Goal: Task Accomplishment & Management: Use online tool/utility

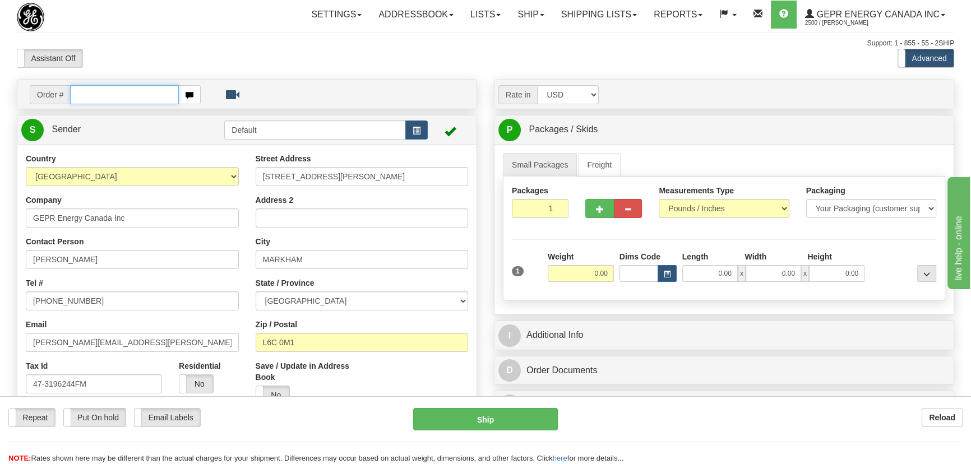
click at [134, 95] on input "text" at bounding box center [124, 94] width 109 height 19
paste input "0086679459"
type input "86679459"
click at [173, 45] on body "Training Course Close Toggle navigation Settings Shipping Preferences New Recip…" at bounding box center [485, 232] width 971 height 464
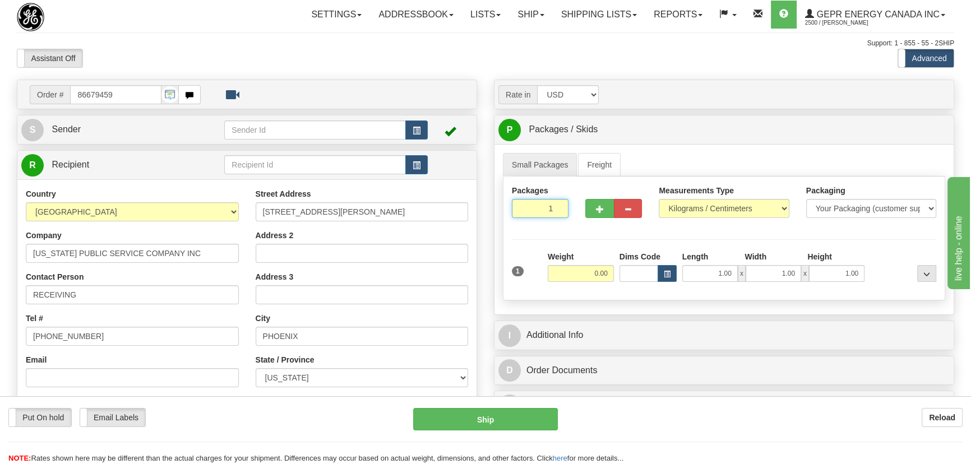
drag, startPoint x: 543, startPoint y: 211, endPoint x: 580, endPoint y: 230, distance: 41.6
click at [580, 230] on div "Packages 1 1 Measurements Type" at bounding box center [724, 239] width 442 height 124
type input "4"
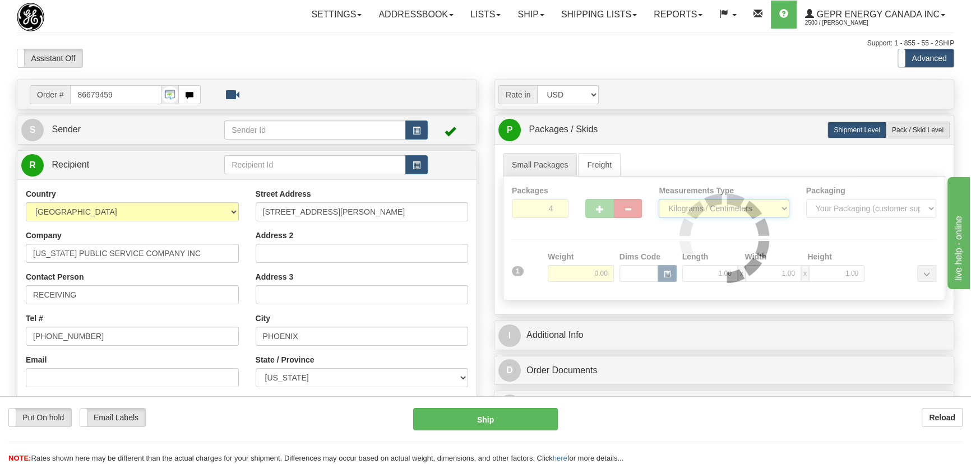
click at [701, 204] on div "Packages 4 1 Measurements Type" at bounding box center [724, 239] width 442 height 124
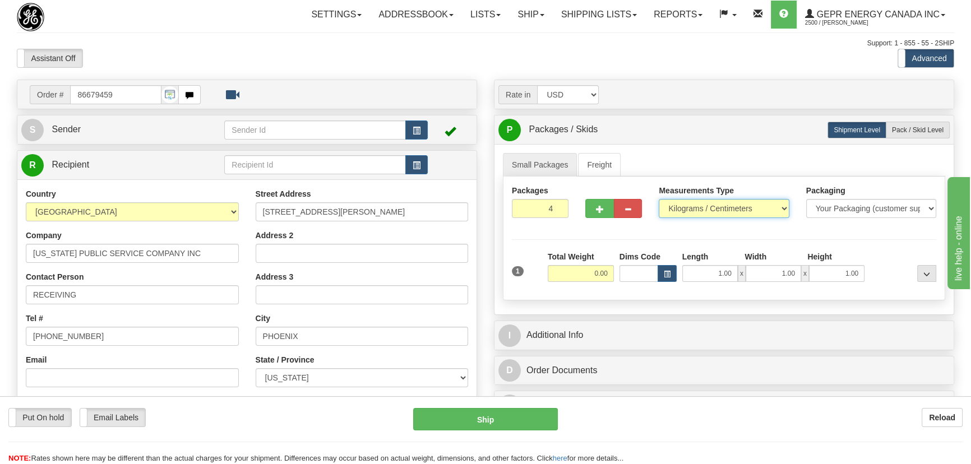
select select "0"
click at [659, 199] on select "Pounds / Inches Kilograms / Centimeters" at bounding box center [724, 208] width 130 height 19
drag, startPoint x: 584, startPoint y: 276, endPoint x: 636, endPoint y: 283, distance: 52.0
click at [636, 283] on div "1 Total Weight 0.00 Dims Code x" at bounding box center [724, 271] width 430 height 40
type input "44.00"
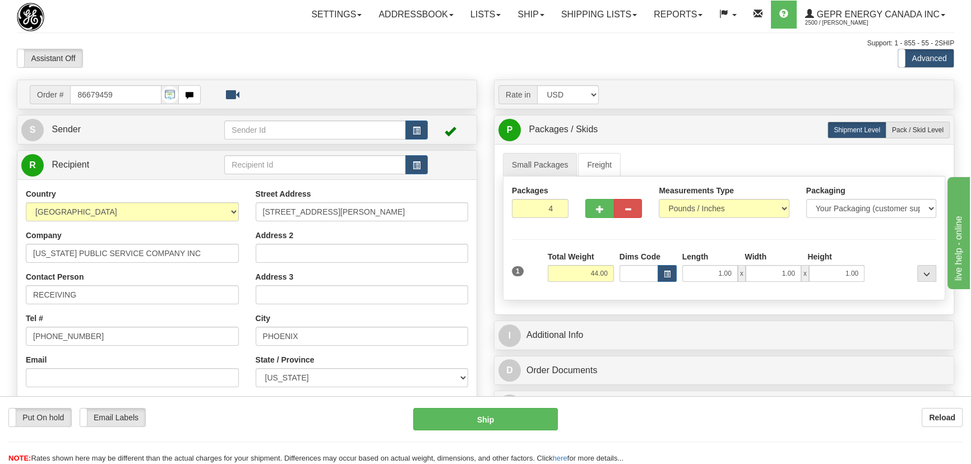
click at [670, 61] on div "Assistant On Assistant Off Do a return Do a return Previous Next Standard Advan…" at bounding box center [485, 58] width 954 height 19
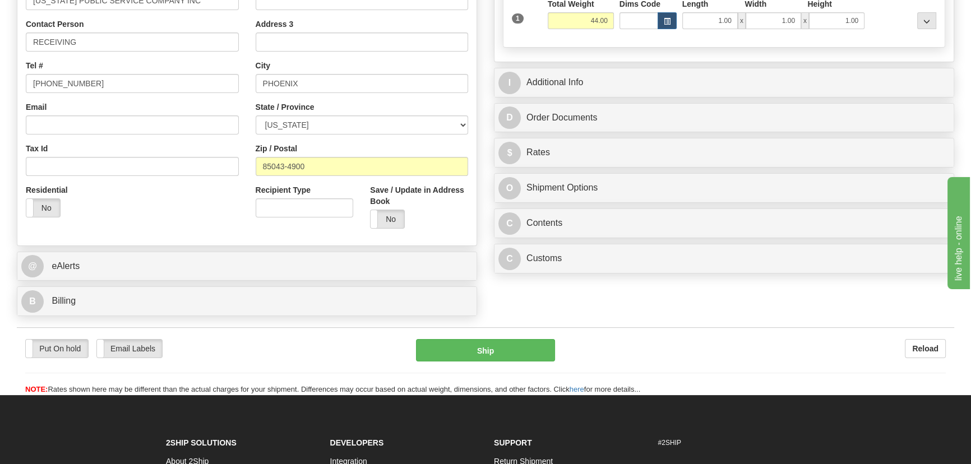
scroll to position [255, 0]
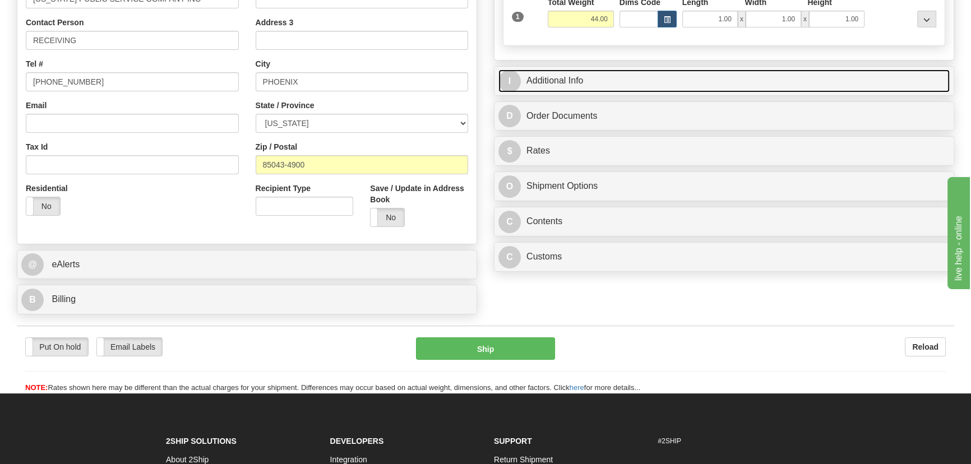
click at [737, 75] on link "I Additional Info" at bounding box center [723, 81] width 451 height 23
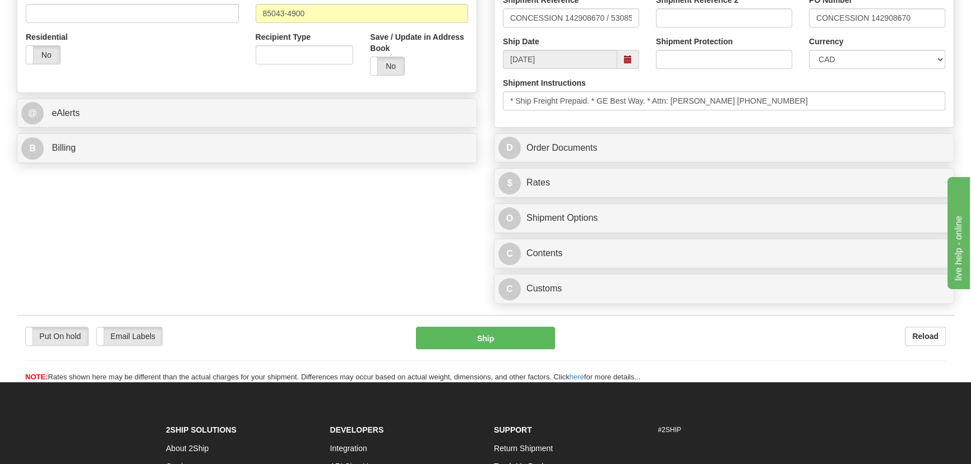
scroll to position [408, 0]
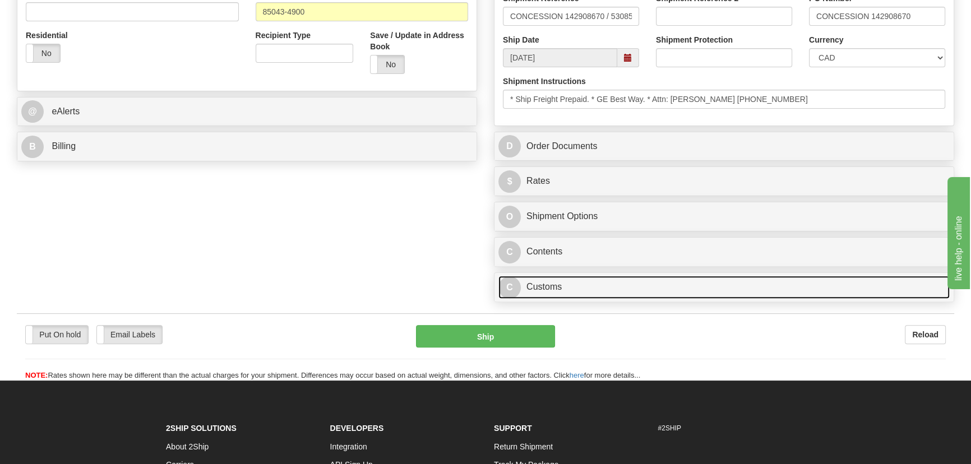
click at [650, 286] on link "C Customs" at bounding box center [723, 287] width 451 height 23
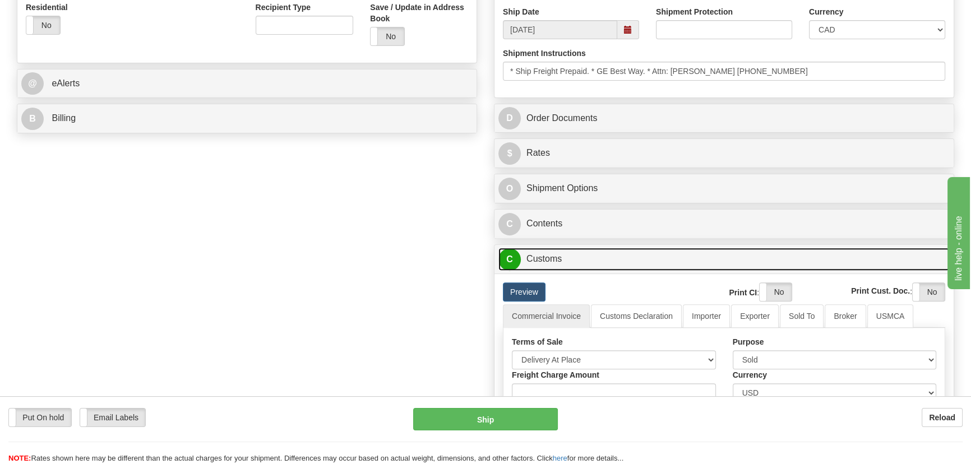
scroll to position [459, 0]
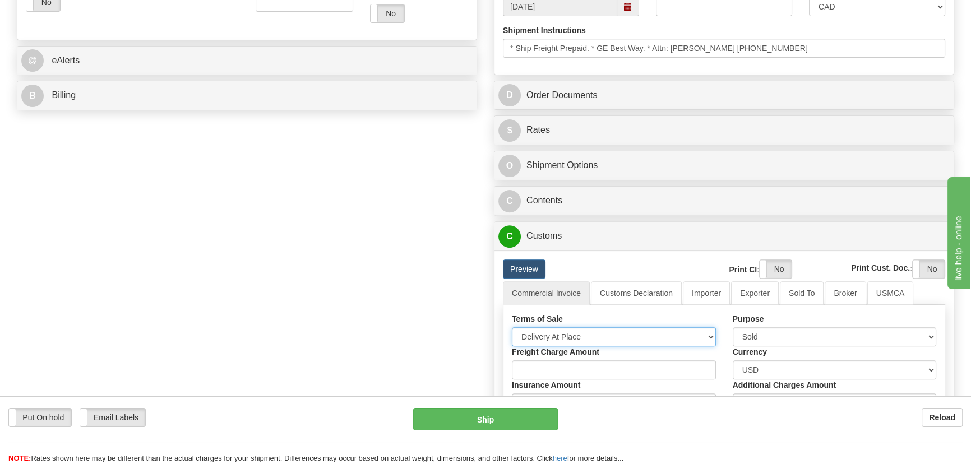
click at [573, 332] on select "Free Carrier Free On Board Ex Works Delivered Duty Unpaid Delivered Duty Paid C…" at bounding box center [614, 336] width 204 height 19
select select "7"
click at [512, 327] on select "Free Carrier Free On Board Ex Works Delivered Duty Unpaid Delivered Duty Paid C…" at bounding box center [614, 336] width 204 height 19
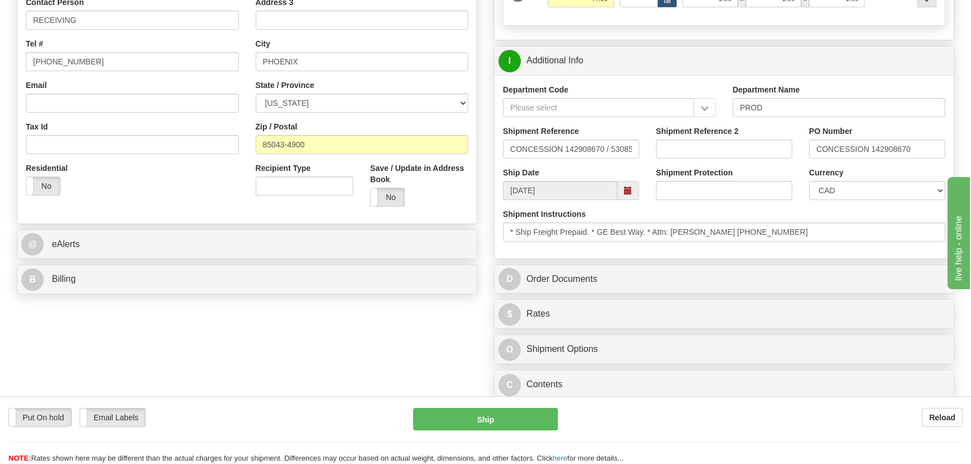
scroll to position [255, 0]
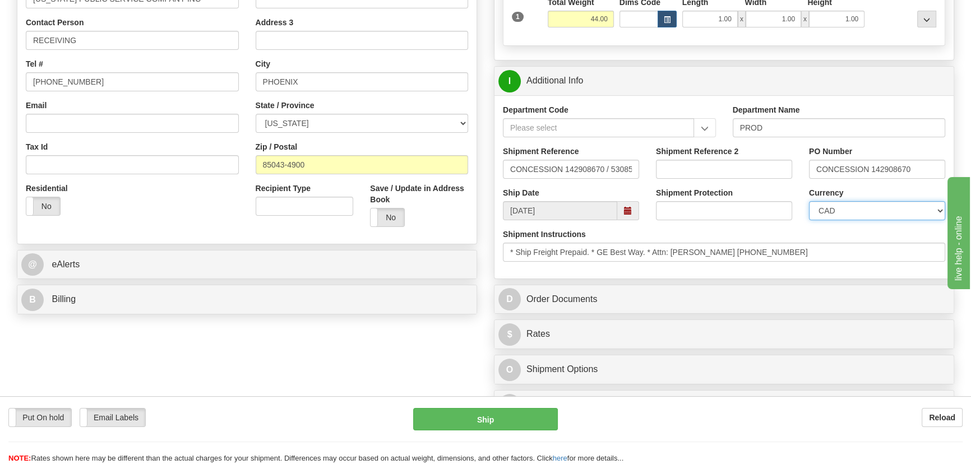
click at [878, 211] on select "CAD USD EUR ZAR [PERSON_NAME] ARN AUD AUS AWG BBD BFR BGN BHD BMD BND BRC BRL C…" at bounding box center [877, 210] width 136 height 19
select select "1"
click at [809, 201] on select "CAD USD EUR ZAR [PERSON_NAME] ARN AUD AUS AWG BBD BFR BGN BHD BMD BND BRC BRL C…" at bounding box center [877, 210] width 136 height 19
click at [701, 175] on input "Shipment Reference 2" at bounding box center [724, 169] width 136 height 19
drag, startPoint x: 736, startPoint y: 168, endPoint x: 589, endPoint y: 160, distance: 147.1
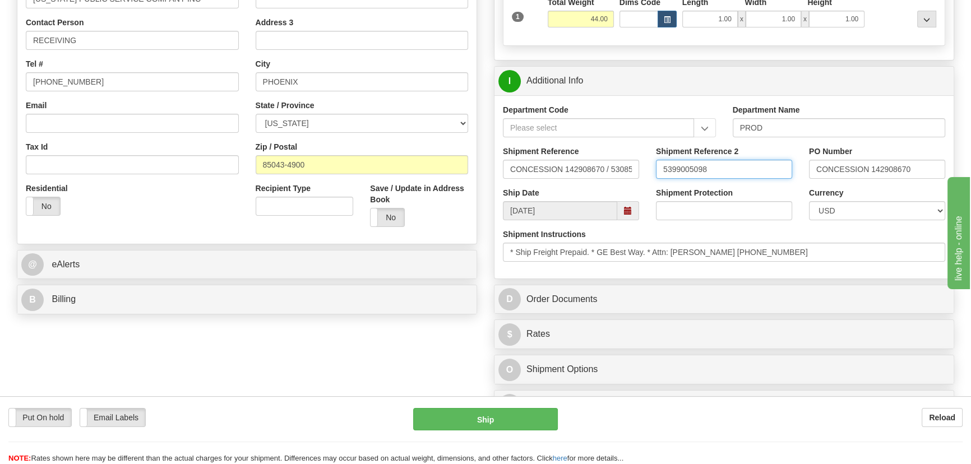
click at [588, 159] on div "Shipment Reference CONCESSION 142908670 / 530858 Shipment Reference 2 539900509…" at bounding box center [723, 166] width 459 height 41
type input "5399005098"
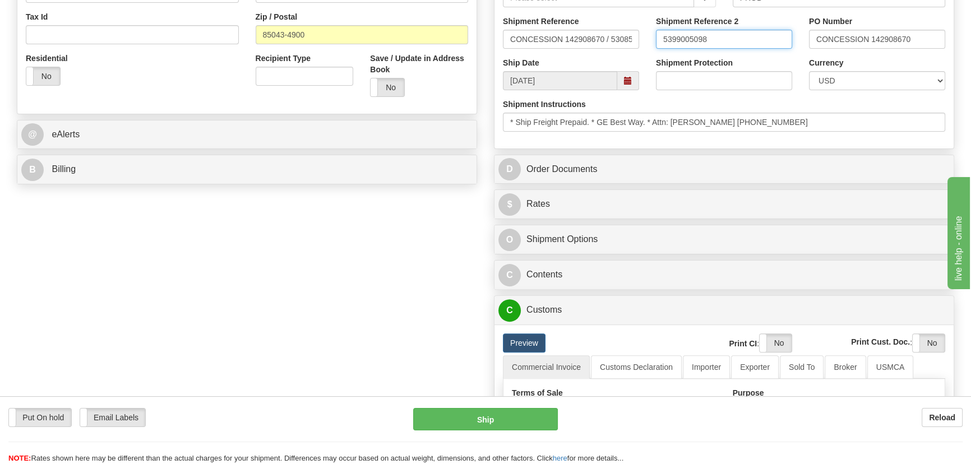
scroll to position [408, 0]
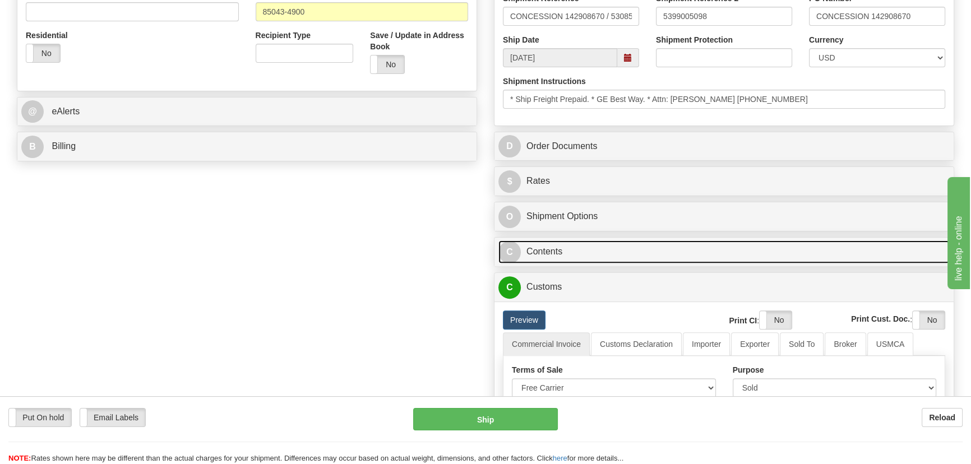
click at [616, 252] on link "C Contents" at bounding box center [723, 251] width 451 height 23
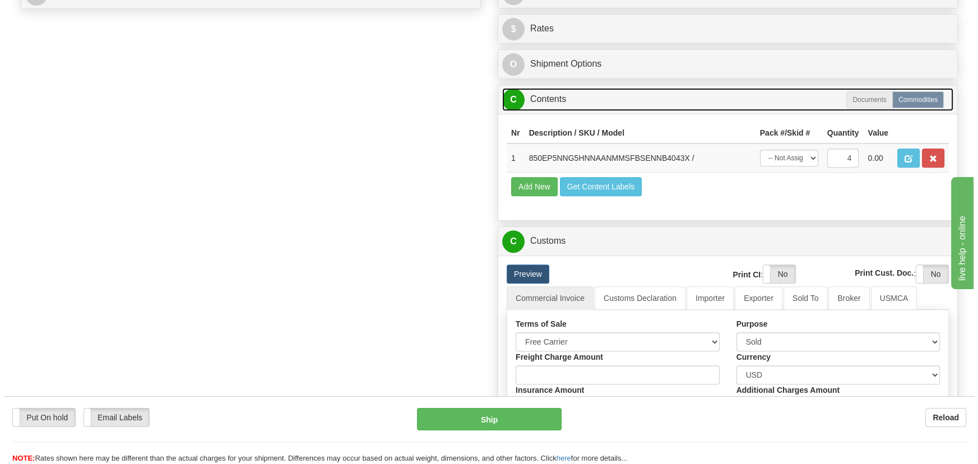
scroll to position [561, 0]
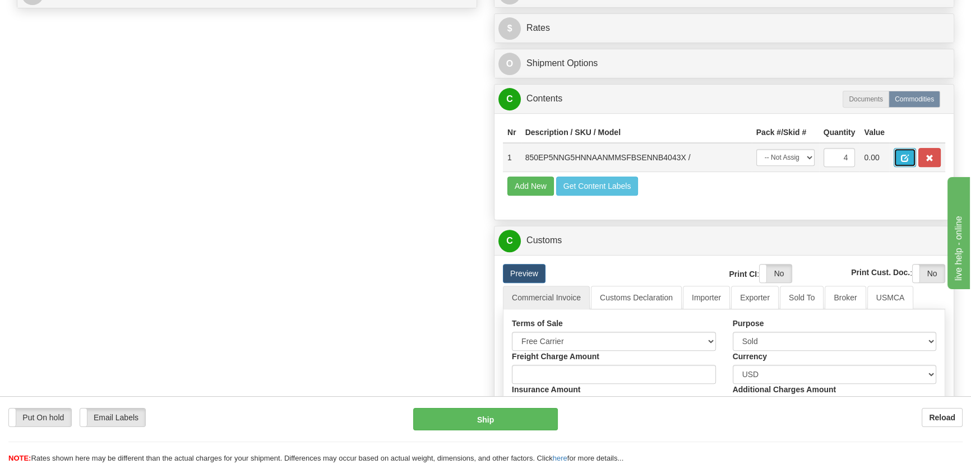
click at [904, 161] on span "button" at bounding box center [905, 158] width 8 height 7
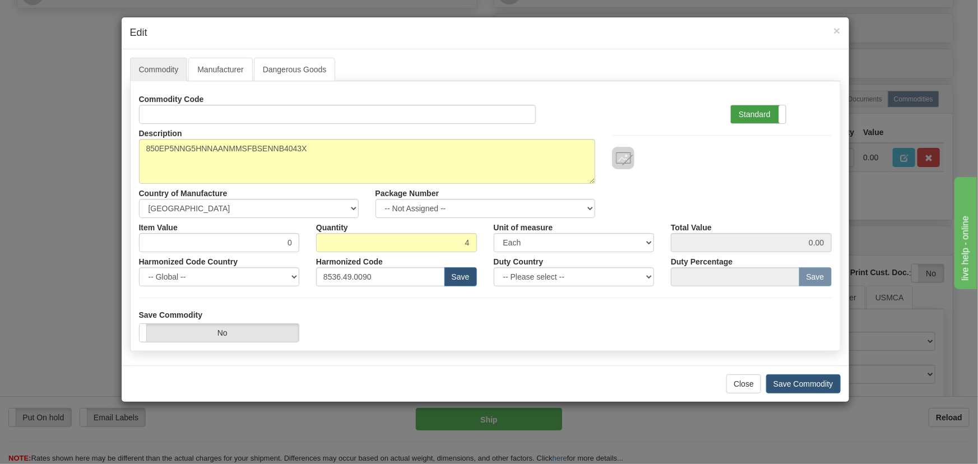
click at [771, 118] on label "Standard" at bounding box center [758, 114] width 55 height 18
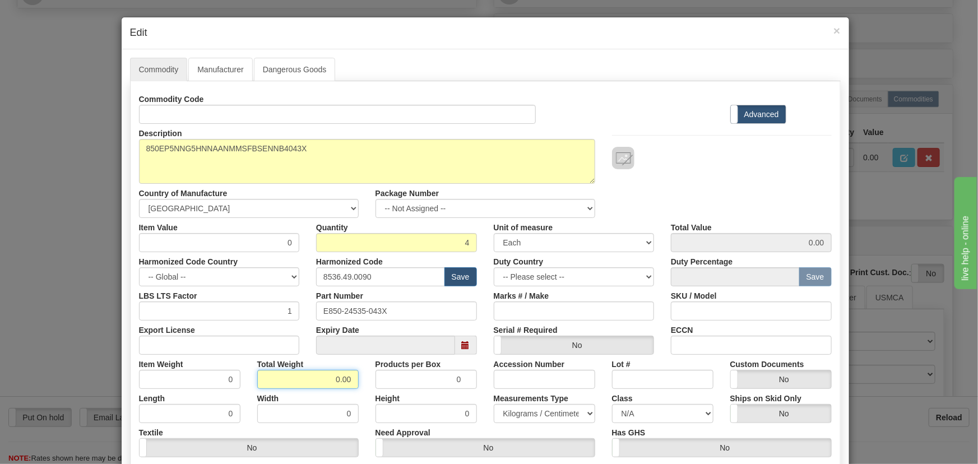
drag, startPoint x: 311, startPoint y: 379, endPoint x: 374, endPoint y: 395, distance: 65.3
click at [373, 394] on div "Commodity Code Standard Advanced Description 850EP5NNG5HNNAANMMSFBSENNB4043X Co…" at bounding box center [485, 291] width 693 height 402
type input "4"
type input "1.0000"
click at [369, 389] on div "Height 0" at bounding box center [426, 406] width 118 height 34
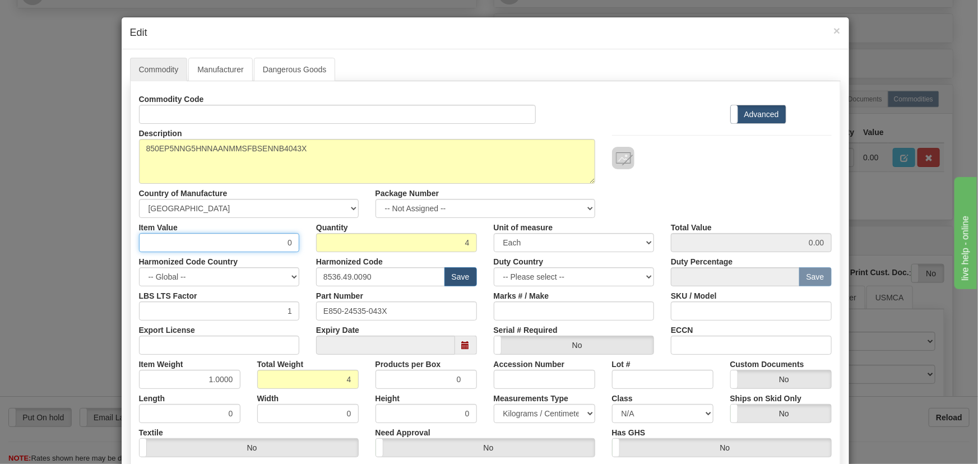
drag, startPoint x: 277, startPoint y: 249, endPoint x: 325, endPoint y: 264, distance: 49.3
click at [325, 263] on div "Commodity Code Standard Advanced Description 850EP5NNG5HNNAANMMSFBSENNB4043X Co…" at bounding box center [485, 291] width 693 height 402
paste input "1.465,99"
type input "1465.99"
type input "5863.96"
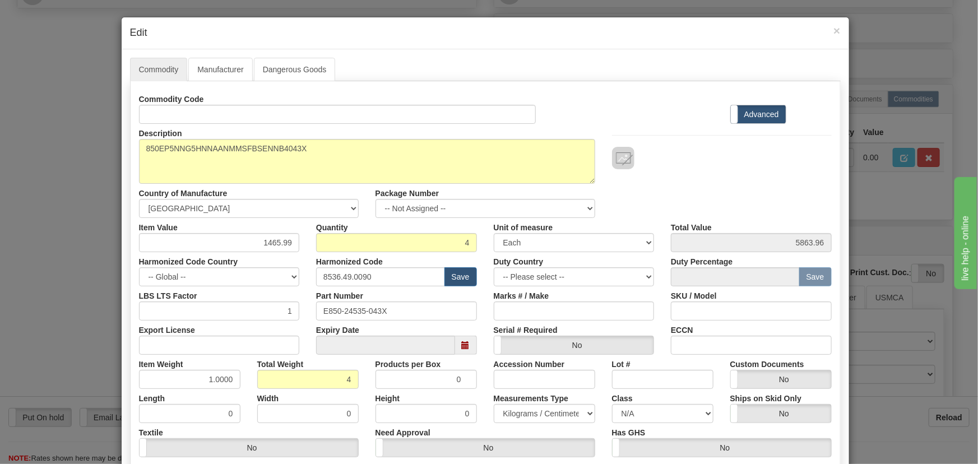
click at [708, 104] on div "Commodity Code Standard Advanced" at bounding box center [486, 107] width 710 height 34
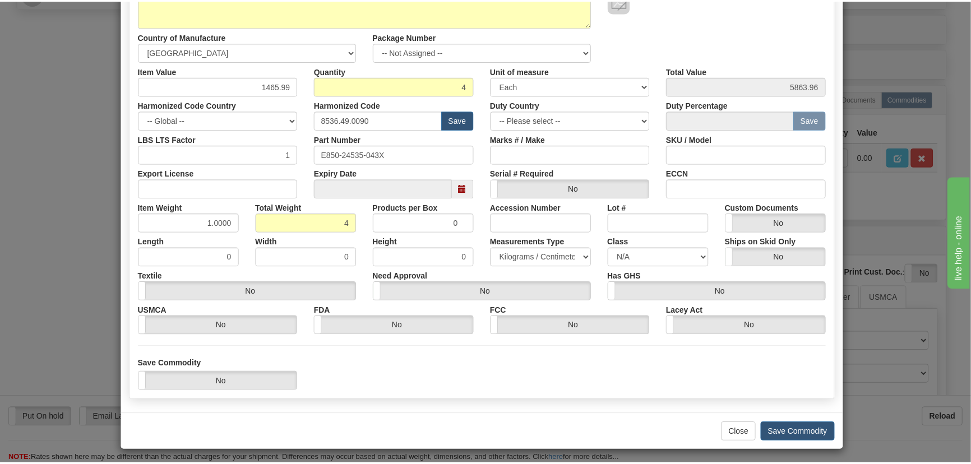
scroll to position [159, 0]
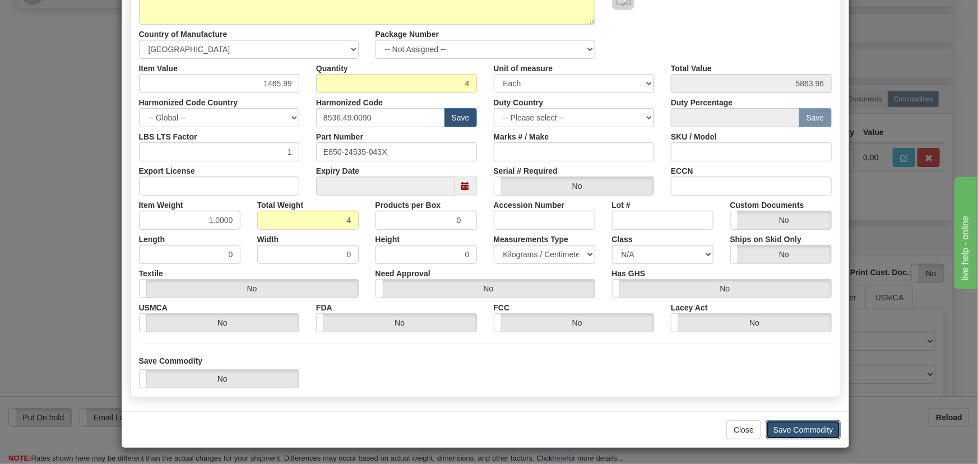
click at [812, 428] on button "Save Commodity" at bounding box center [803, 429] width 75 height 19
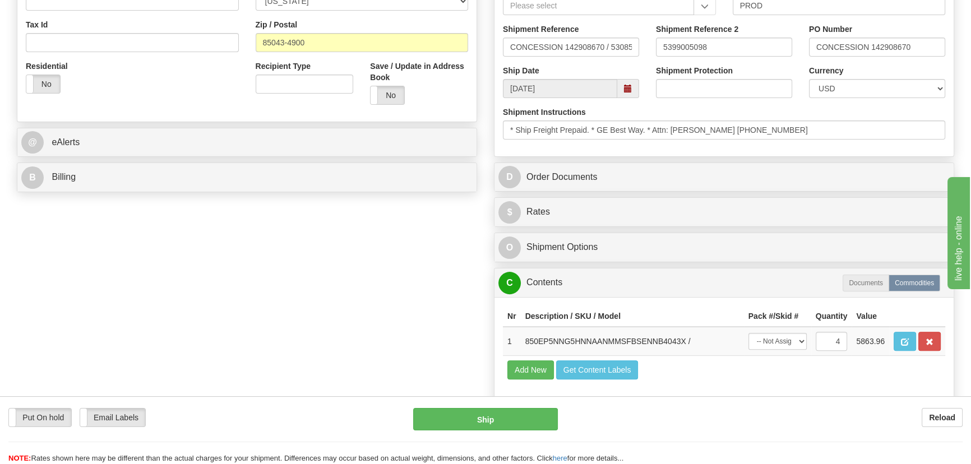
scroll to position [357, 0]
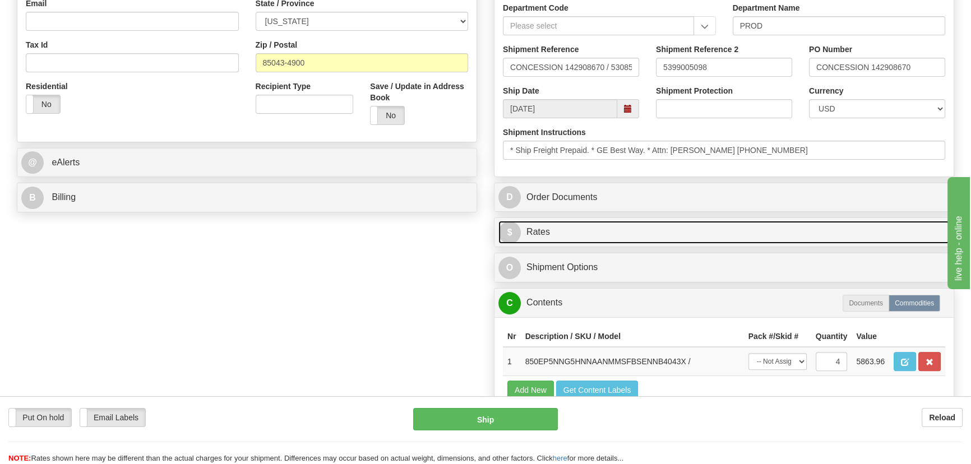
click at [806, 235] on link "$ Rates" at bounding box center [723, 232] width 451 height 23
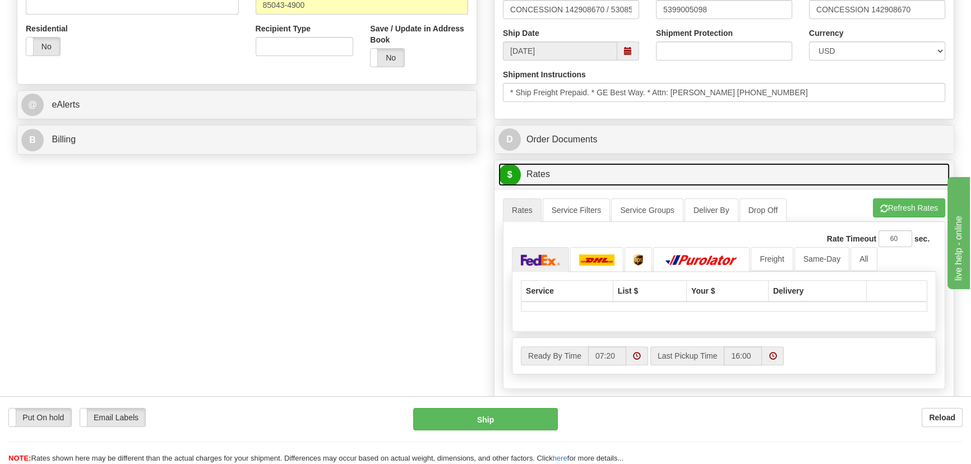
scroll to position [561, 0]
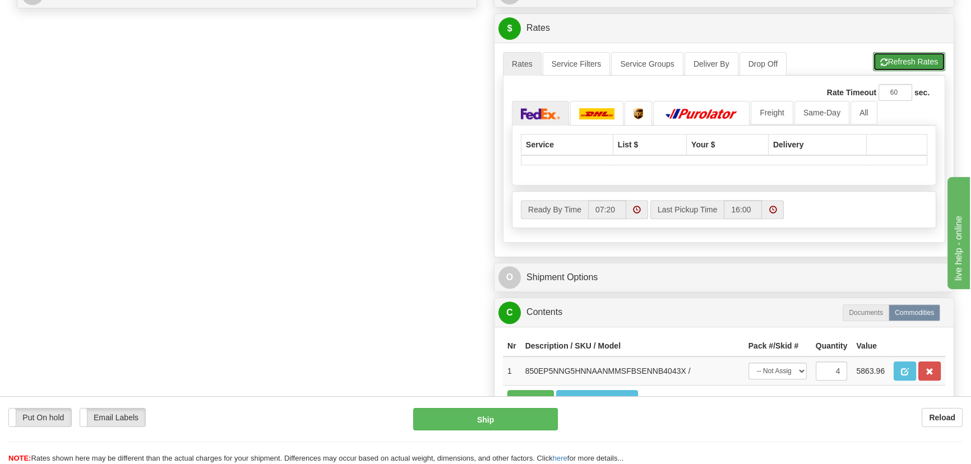
click at [911, 68] on button "Refresh Rates" at bounding box center [909, 61] width 72 height 19
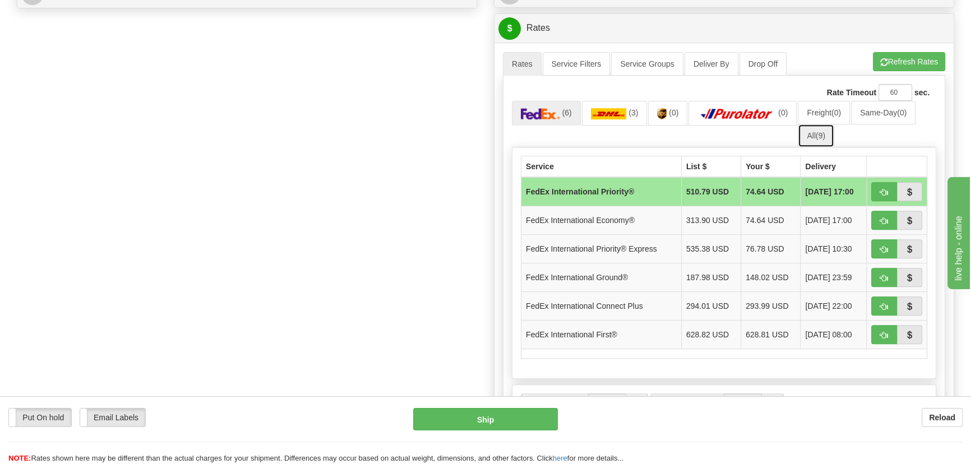
click at [820, 136] on span "(9)" at bounding box center [821, 135] width 10 height 9
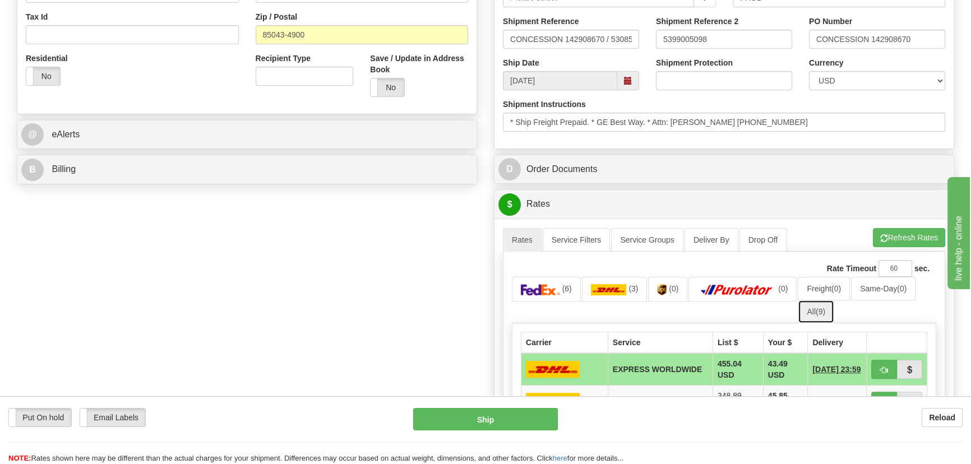
scroll to position [408, 0]
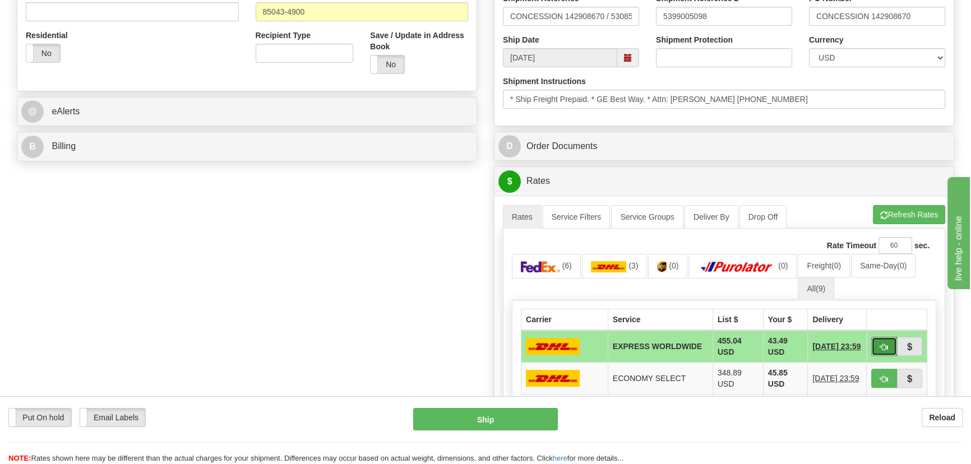
click at [880, 346] on span "button" at bounding box center [884, 347] width 8 height 7
type input "P"
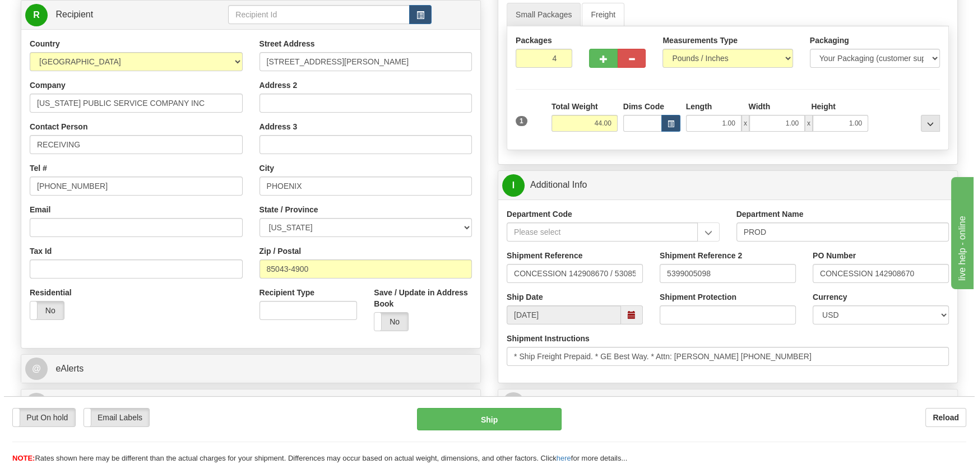
scroll to position [101, 0]
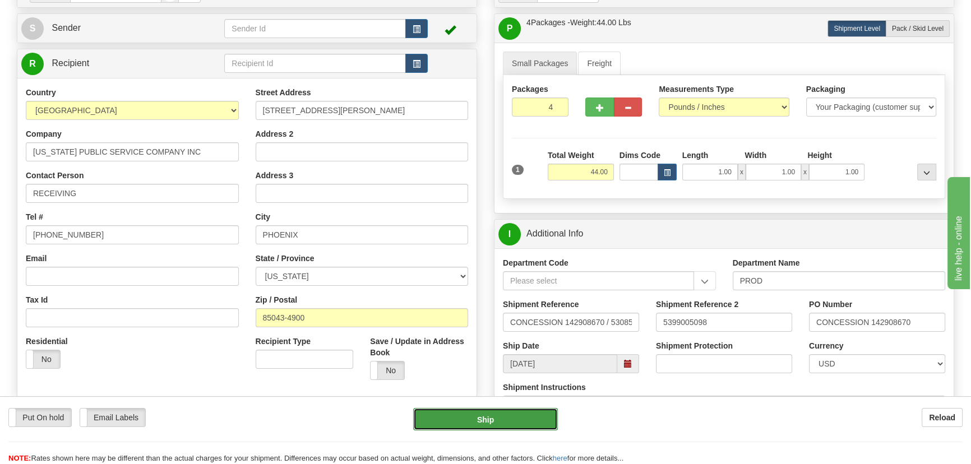
click at [529, 421] on button "Ship" at bounding box center [485, 419] width 145 height 22
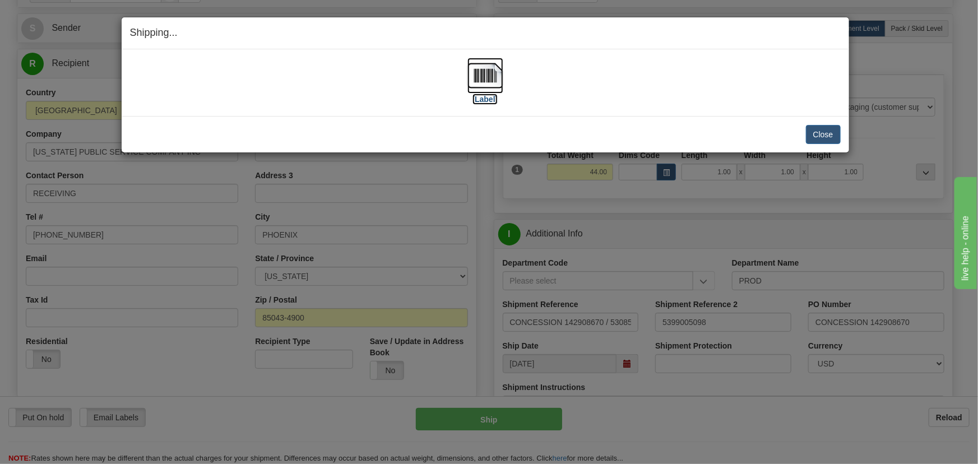
click at [489, 79] on img at bounding box center [486, 76] width 36 height 36
click at [832, 137] on button "Close" at bounding box center [823, 134] width 35 height 19
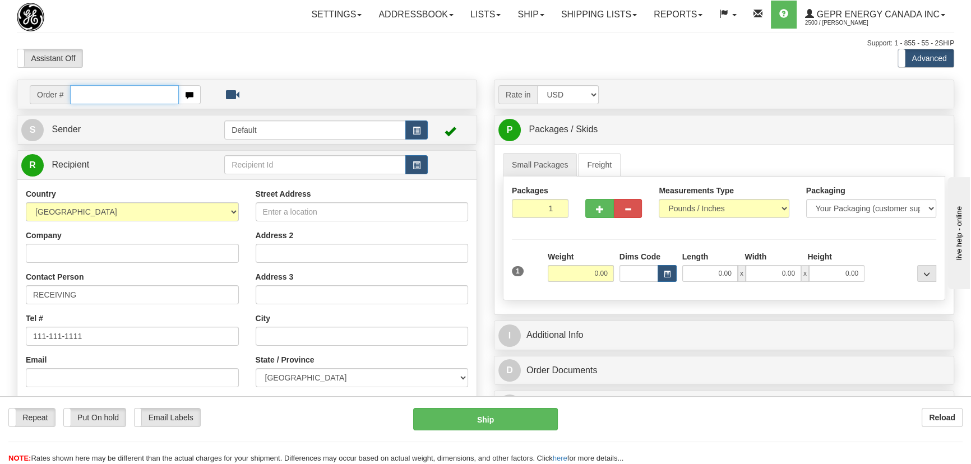
paste input "0086679465"
drag, startPoint x: 84, startPoint y: 96, endPoint x: 86, endPoint y: 104, distance: 8.2
click at [85, 99] on input "0086679465" at bounding box center [124, 94] width 109 height 19
type input "86679465"
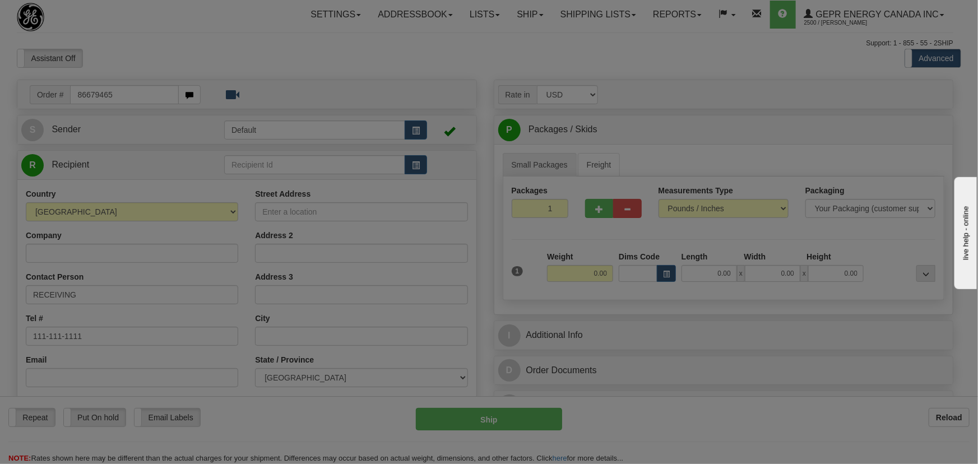
click at [174, 69] on body "Training Course Close Toggle navigation Settings Shipping Preferences New Recip…" at bounding box center [489, 232] width 978 height 464
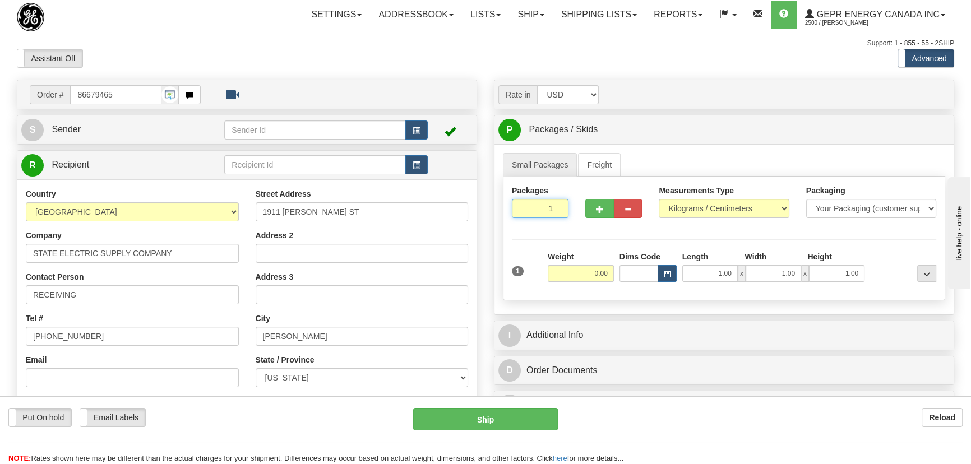
drag, startPoint x: 540, startPoint y: 219, endPoint x: 559, endPoint y: 230, distance: 21.6
click at [560, 228] on div "Packages 1 1 Measurements Type" at bounding box center [724, 239] width 442 height 124
type input "6"
click at [572, 272] on div "Packages 6 1 Measurements Type" at bounding box center [724, 239] width 442 height 124
click at [571, 274] on input "0.00" at bounding box center [581, 273] width 66 height 17
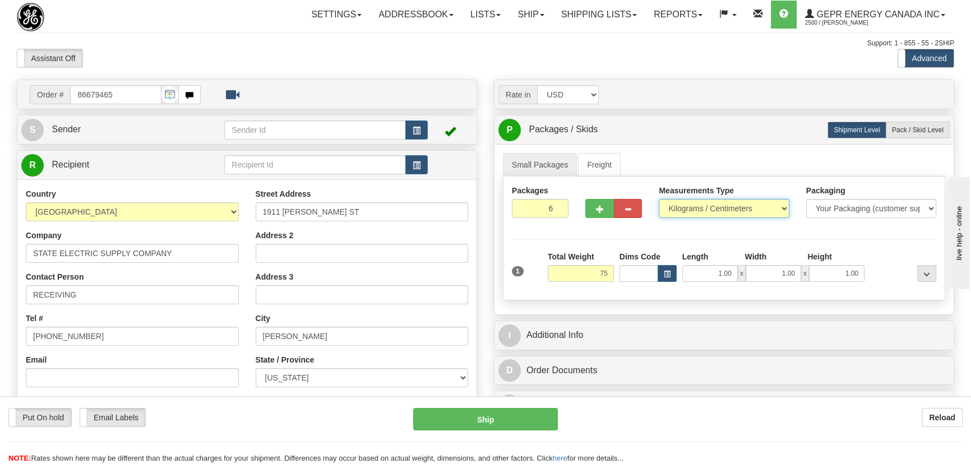
type input "75.00"
click at [692, 209] on select "Pounds / Inches Kilograms / Centimeters" at bounding box center [724, 208] width 130 height 19
select select "0"
click at [659, 199] on select "Pounds / Inches Kilograms / Centimeters" at bounding box center [724, 208] width 130 height 19
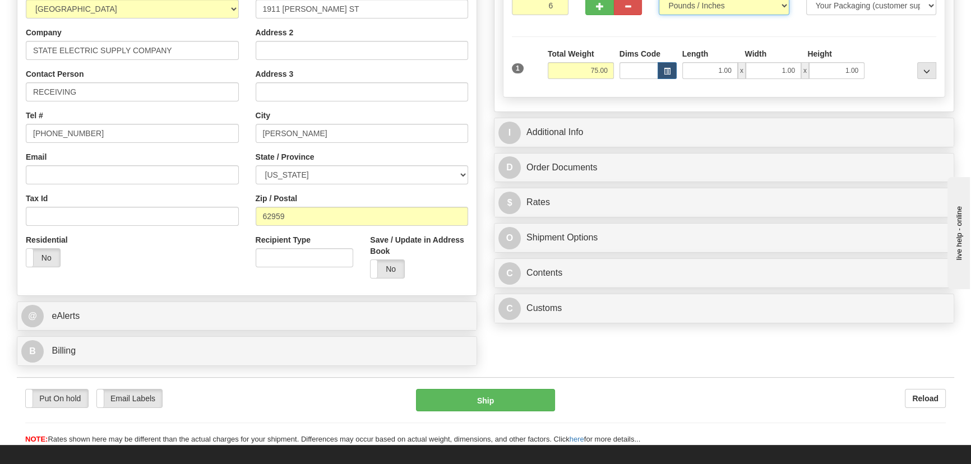
scroll to position [203, 0]
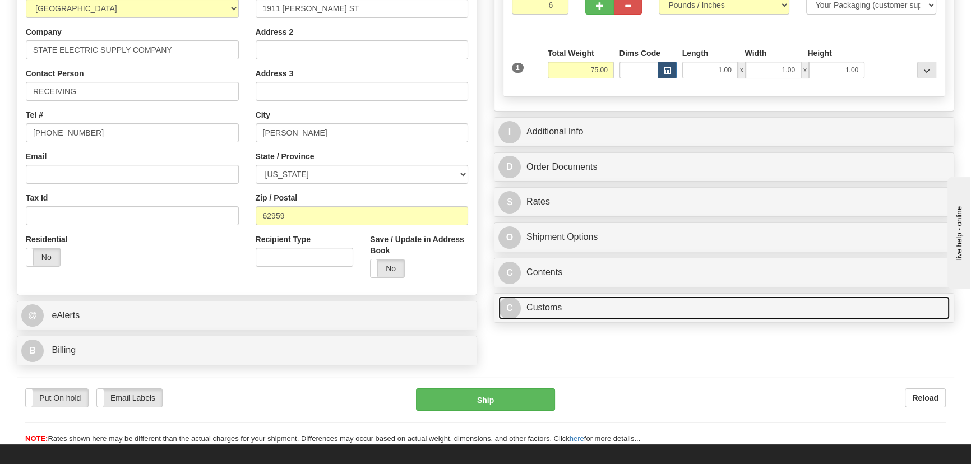
click at [623, 311] on link "C Customs" at bounding box center [723, 308] width 451 height 23
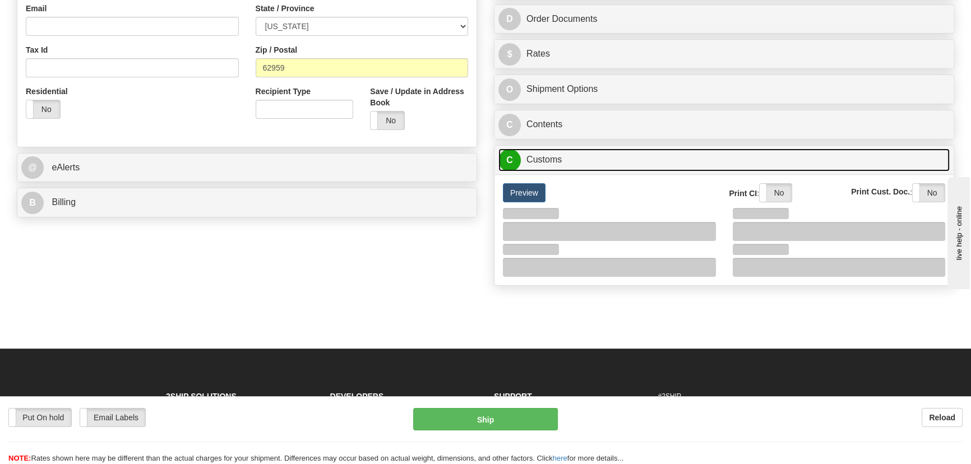
scroll to position [357, 0]
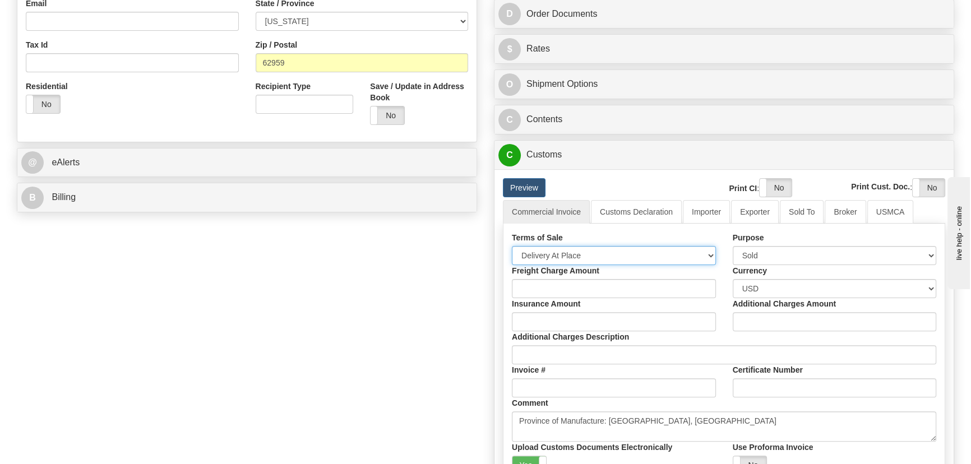
click at [596, 254] on select "Free Carrier Free On Board Ex Works Delivered Duty Unpaid Delivered Duty Paid C…" at bounding box center [614, 255] width 204 height 19
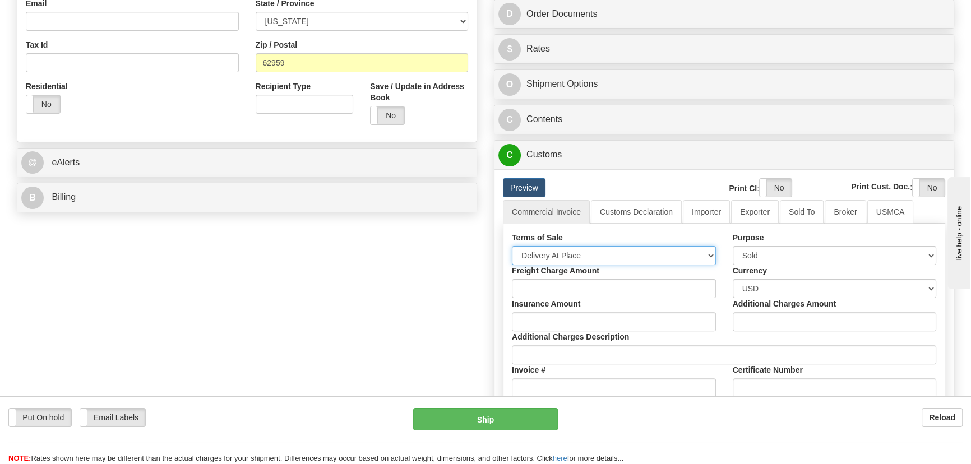
select select "7"
click at [512, 246] on select "Free Carrier Free On Board Ex Works Delivered Duty Unpaid Delivered Duty Paid C…" at bounding box center [614, 255] width 204 height 19
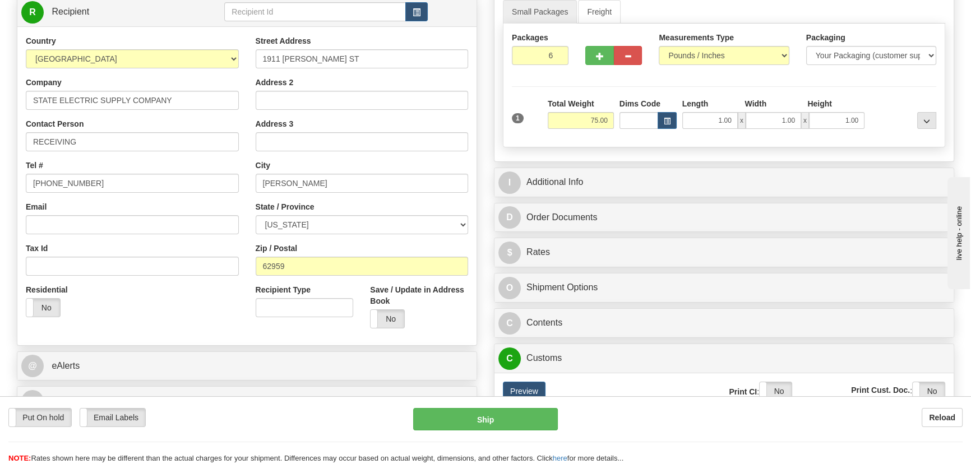
scroll to position [152, 0]
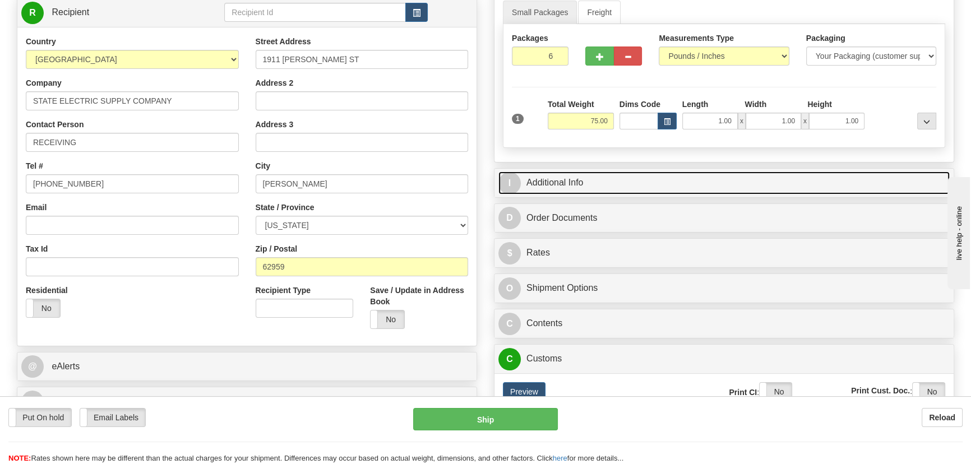
click at [740, 178] on link "I Additional Info" at bounding box center [723, 183] width 451 height 23
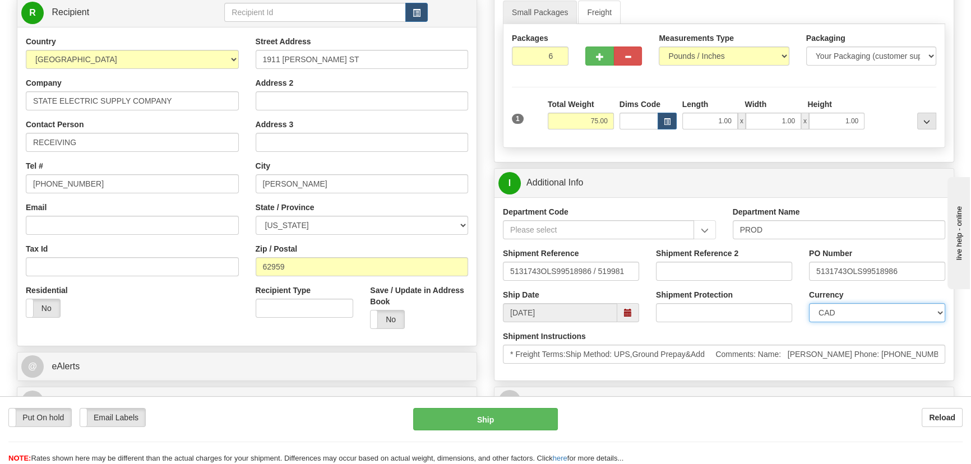
click at [871, 315] on select "CAD USD EUR ZAR [PERSON_NAME] ARN AUD AUS AWG BBD BFR BGN BHD BMD BND BRC BRL C…" at bounding box center [877, 312] width 136 height 19
select select "1"
click at [809, 303] on select "CAD USD EUR ZAR [PERSON_NAME] ARN AUD AUS AWG BBD BFR BGN BHD BMD BND BRC BRL C…" at bounding box center [877, 312] width 136 height 19
click at [722, 265] on input "Shipment Reference 2" at bounding box center [724, 271] width 136 height 19
drag, startPoint x: 723, startPoint y: 274, endPoint x: 526, endPoint y: 284, distance: 197.0
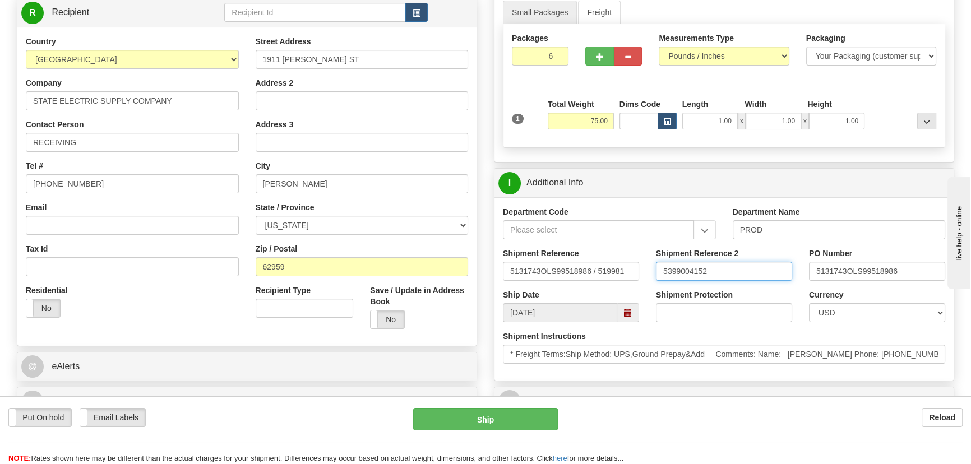
click at [512, 277] on div "Shipment Reference 5131743OLS99518986 / 519981 Shipment Reference 2 5399004152 …" at bounding box center [723, 268] width 459 height 41
type input "5399004152"
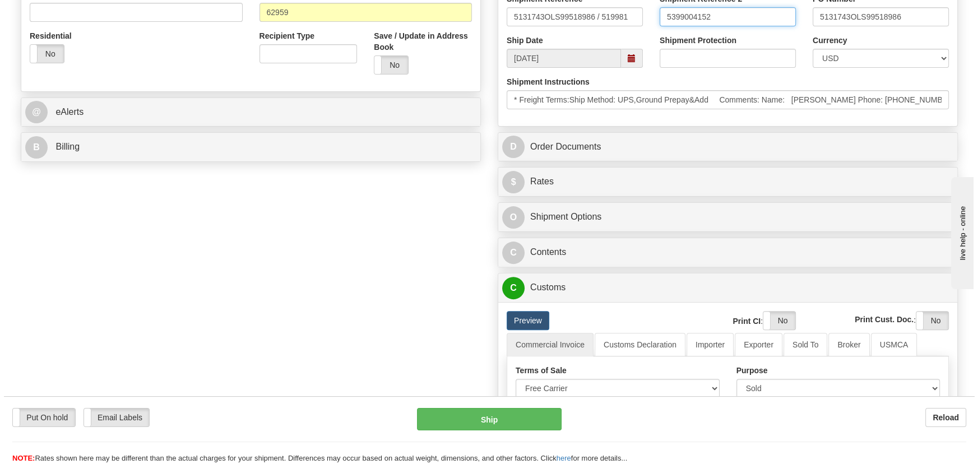
scroll to position [408, 0]
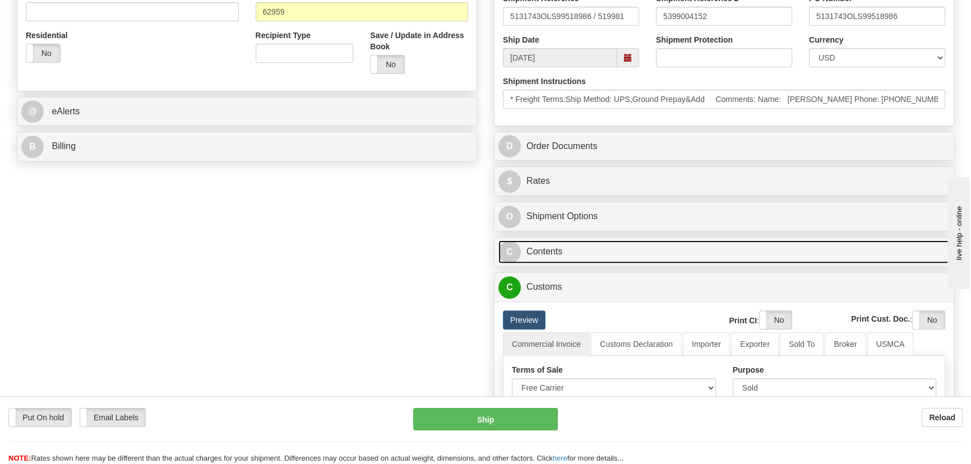
click at [712, 246] on link "C Contents" at bounding box center [723, 251] width 451 height 23
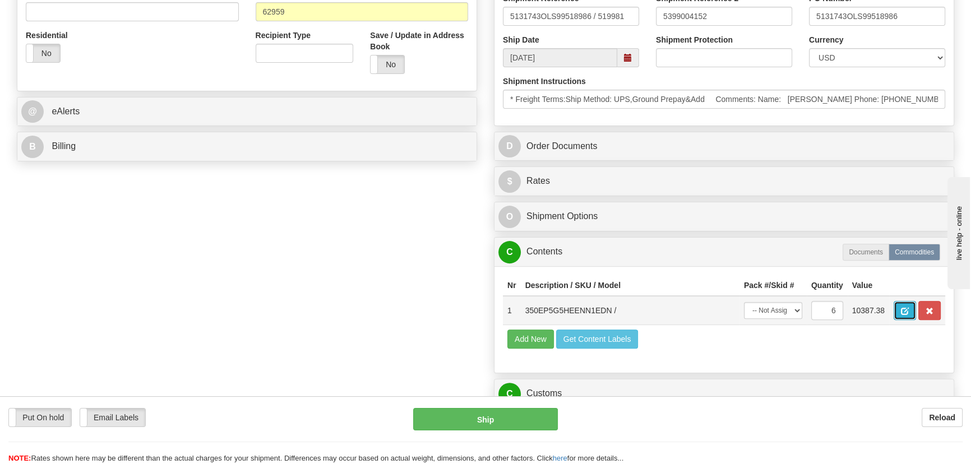
click at [905, 311] on span "button" at bounding box center [905, 311] width 8 height 7
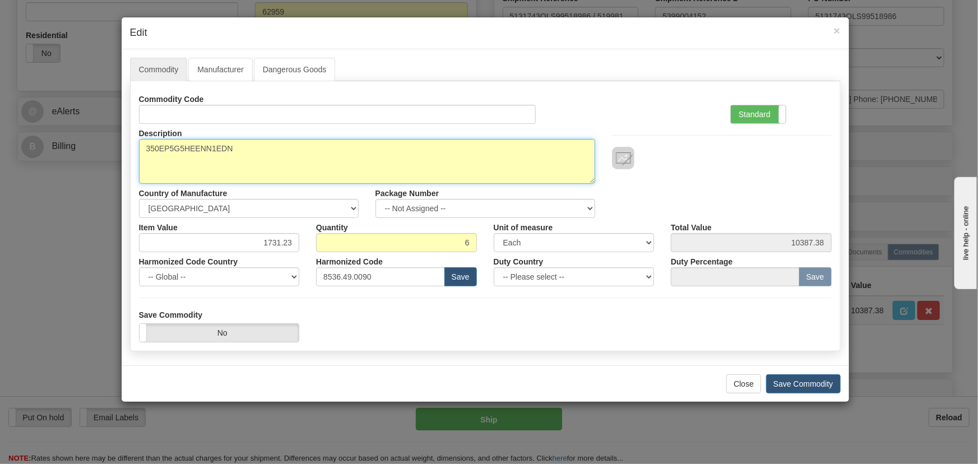
drag, startPoint x: 237, startPoint y: 146, endPoint x: 39, endPoint y: 146, distance: 197.9
click at [40, 146] on div "× Edit Commodity Manufacturer Dangerous Goods Commodity Code Standard Advanced …" at bounding box center [489, 232] width 978 height 464
paste textarea "E350-0338"
click at [166, 147] on textarea "350EP5G5HEENN1EDN" at bounding box center [367, 161] width 456 height 45
click at [163, 151] on textarea "350EP5G5HEENN1EDN" at bounding box center [367, 161] width 456 height 45
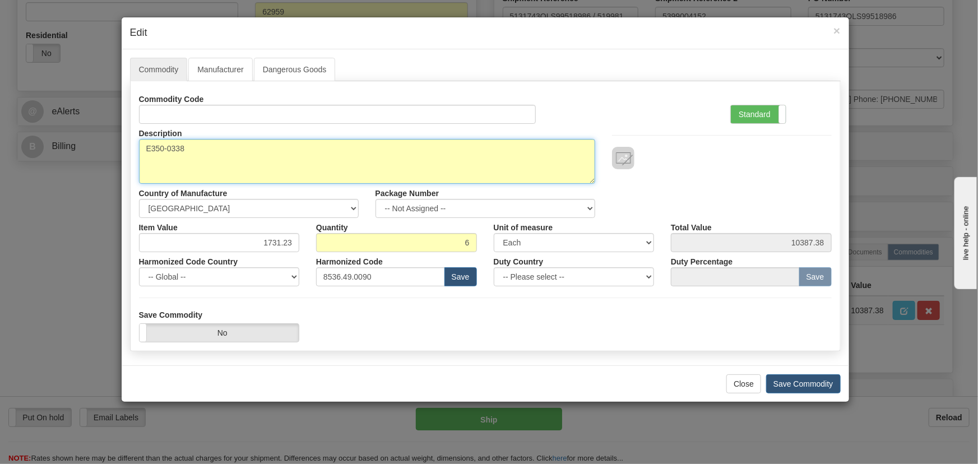
type textarea "E350-0338"
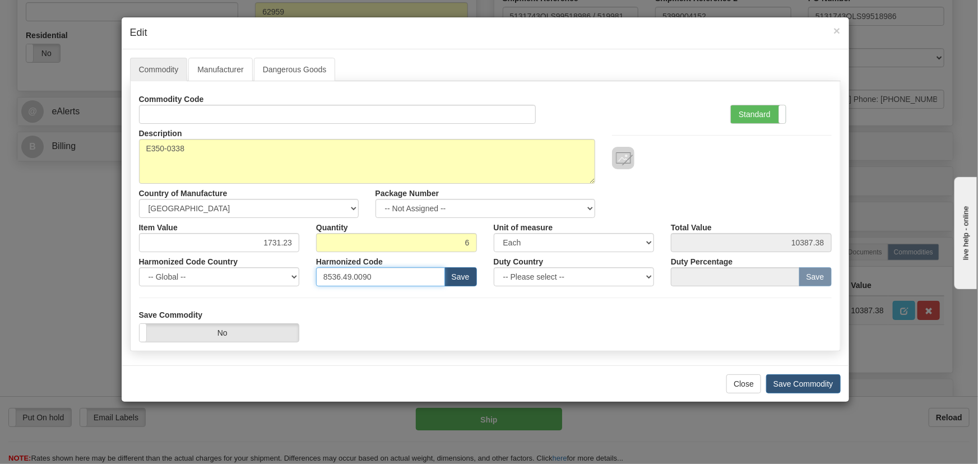
drag, startPoint x: 357, startPoint y: 276, endPoint x: 196, endPoint y: 276, distance: 160.9
click at [196, 276] on div "Harmonized Code Country -- Global -- [GEOGRAPHIC_DATA] [GEOGRAPHIC_DATA] [GEOGR…" at bounding box center [486, 269] width 710 height 34
paste input "7.10.916"
type input "8537.10.9160"
click at [764, 113] on label "Standard" at bounding box center [758, 114] width 55 height 18
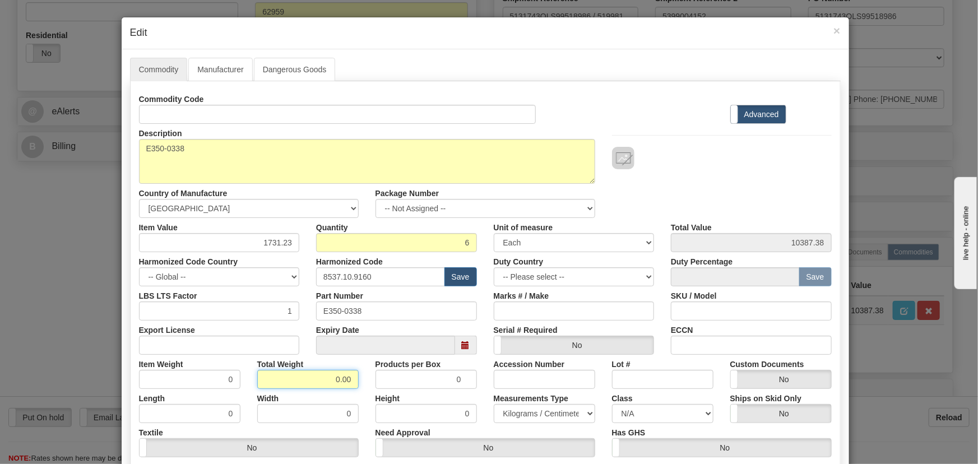
drag, startPoint x: 317, startPoint y: 376, endPoint x: 348, endPoint y: 391, distance: 34.6
click at [353, 392] on div "Commodity Code Standard Advanced Description 350EP5G5HEENN1EDN Country of Manuf…" at bounding box center [485, 291] width 693 height 402
type input "6"
type input "1.0000"
drag, startPoint x: 257, startPoint y: 243, endPoint x: 325, endPoint y: 255, distance: 69.4
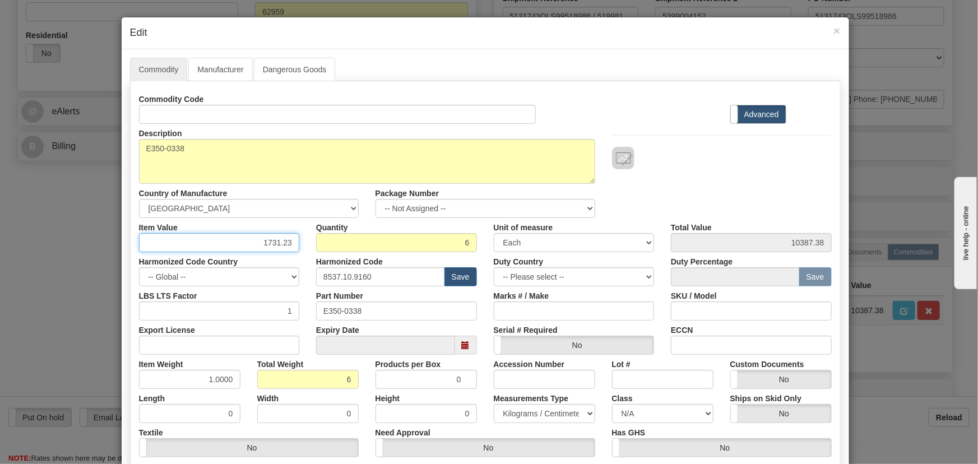
click at [325, 255] on div "Commodity Code Standard Advanced Description 350EP5G5HEENN1EDN Country of Manuf…" at bounding box center [485, 291] width 693 height 402
paste input ".629,77"
type input "1629.77"
type input "9778.62"
click at [645, 111] on div "Commodity Code Standard Advanced" at bounding box center [486, 107] width 710 height 34
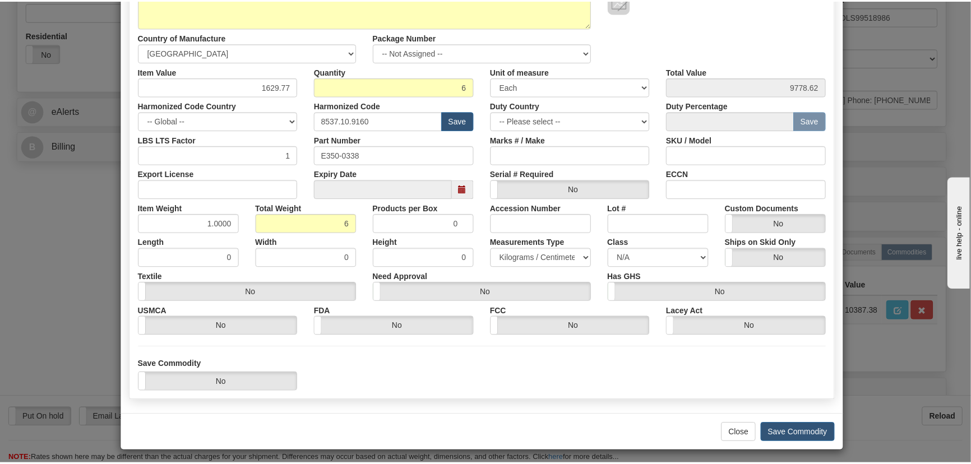
scroll to position [159, 0]
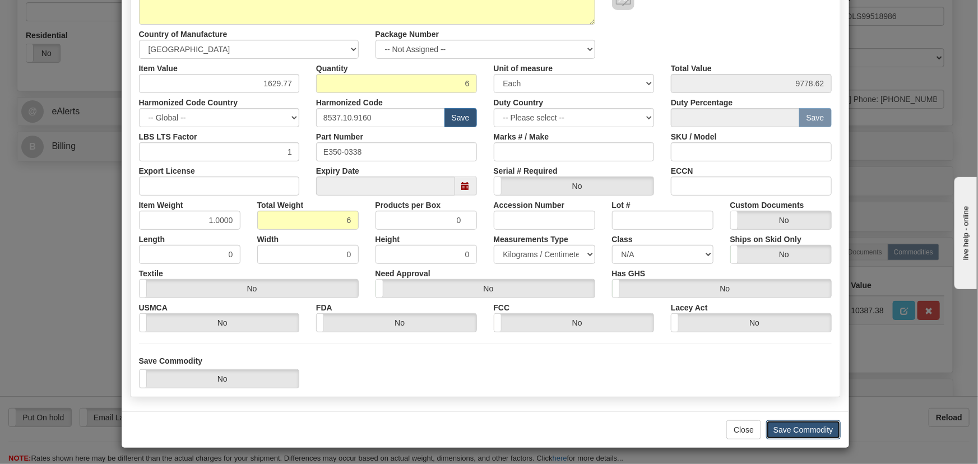
click at [812, 427] on button "Save Commodity" at bounding box center [803, 429] width 75 height 19
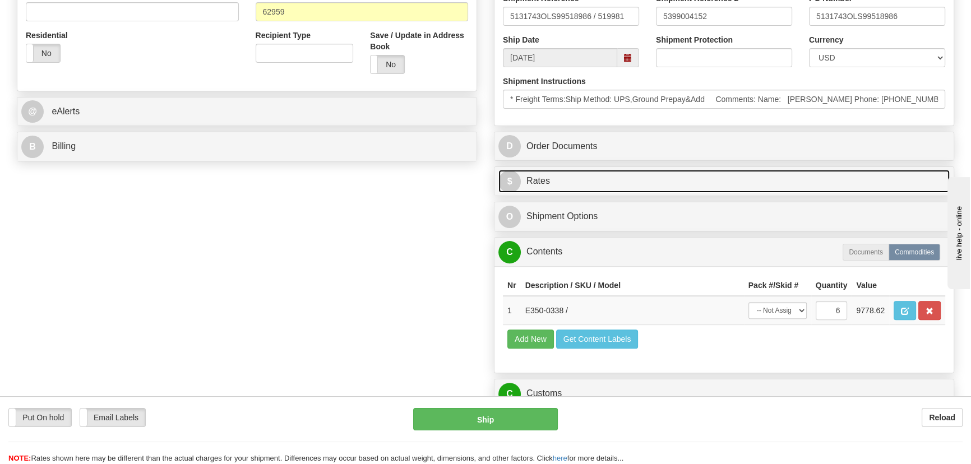
click at [844, 175] on link "$ Rates" at bounding box center [723, 181] width 451 height 23
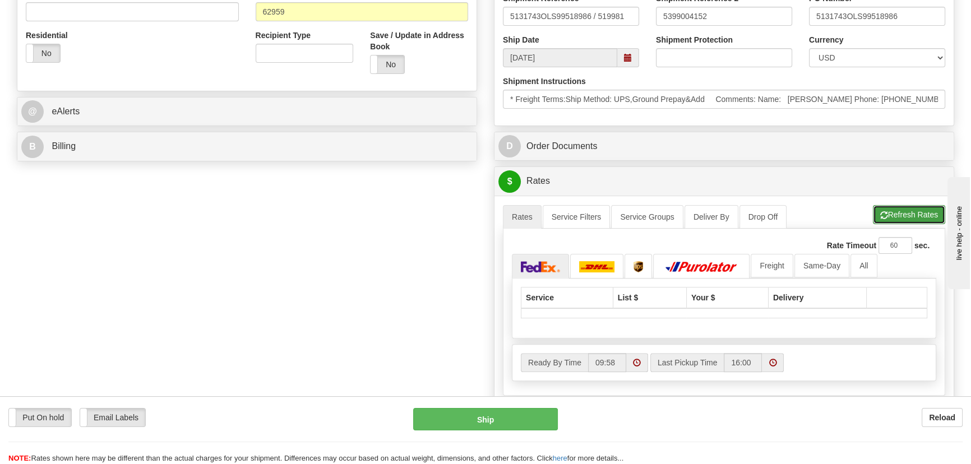
click at [936, 220] on button "Refresh Rates" at bounding box center [909, 214] width 72 height 19
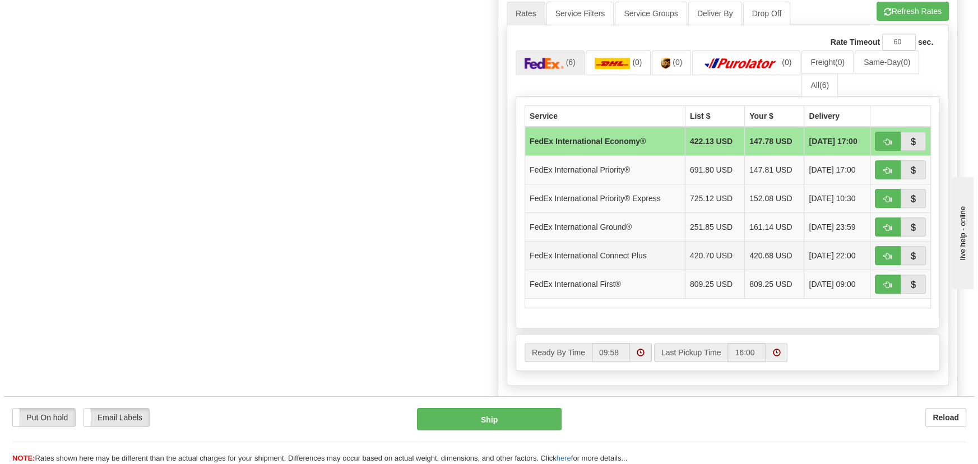
scroll to position [815, 0]
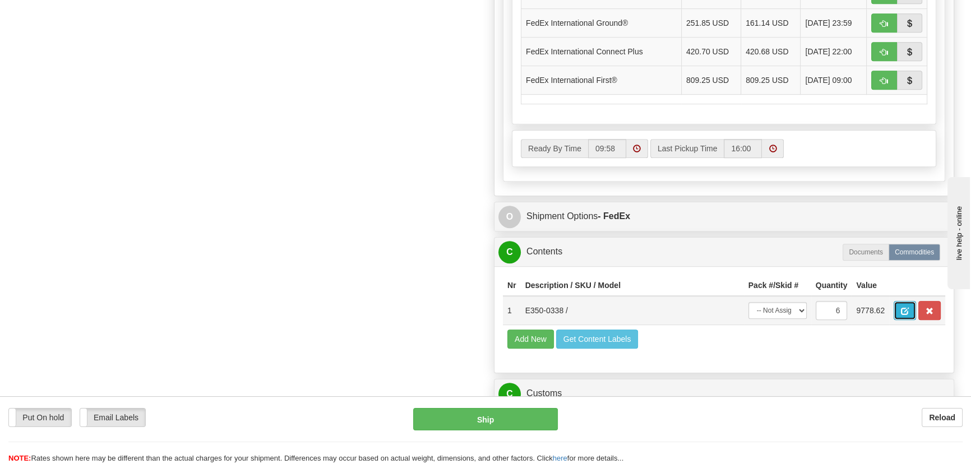
click at [899, 311] on button "button" at bounding box center [905, 310] width 22 height 19
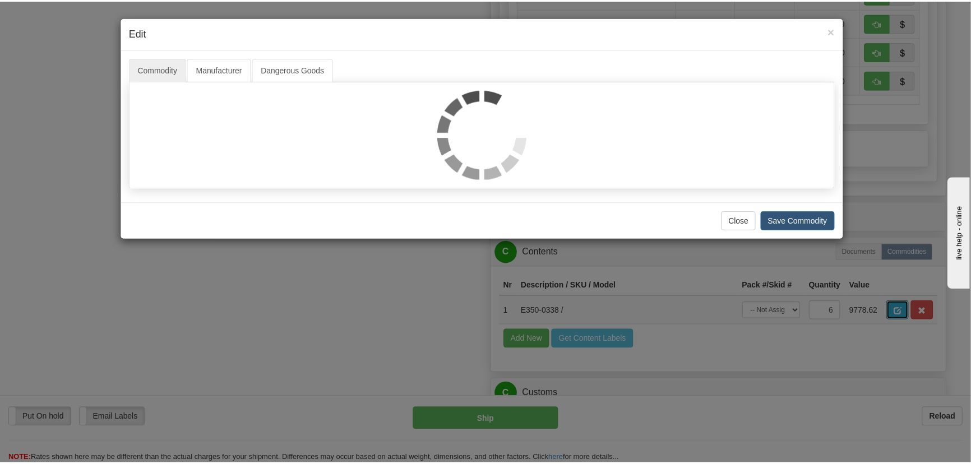
scroll to position [0, 0]
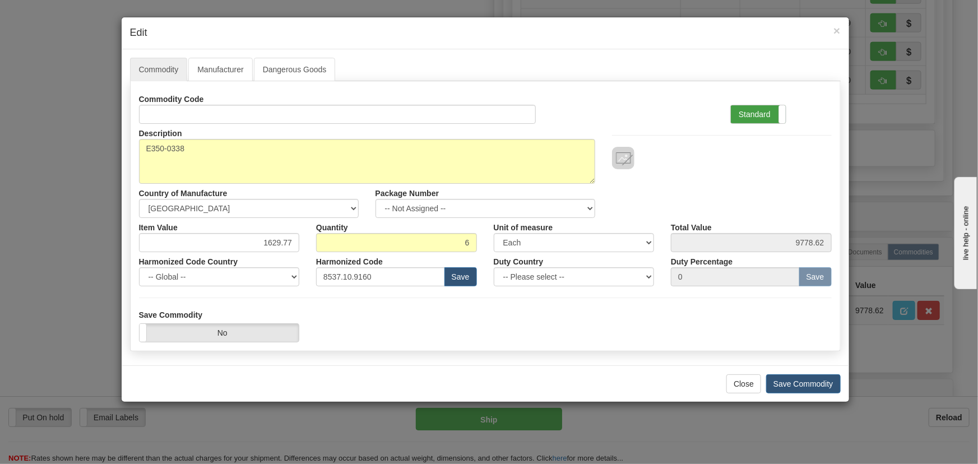
click at [766, 118] on label "Standard" at bounding box center [758, 114] width 55 height 18
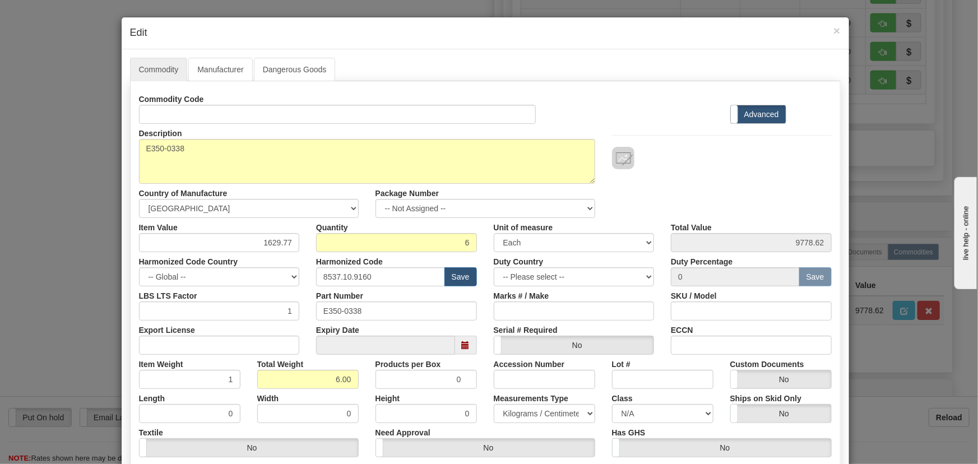
click at [757, 113] on label "Advanced" at bounding box center [758, 114] width 55 height 18
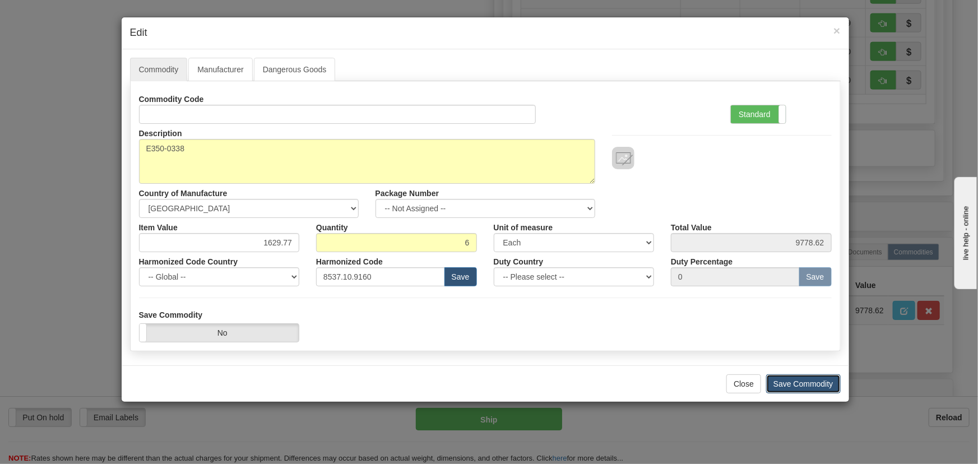
click at [806, 388] on button "Save Commodity" at bounding box center [803, 383] width 75 height 19
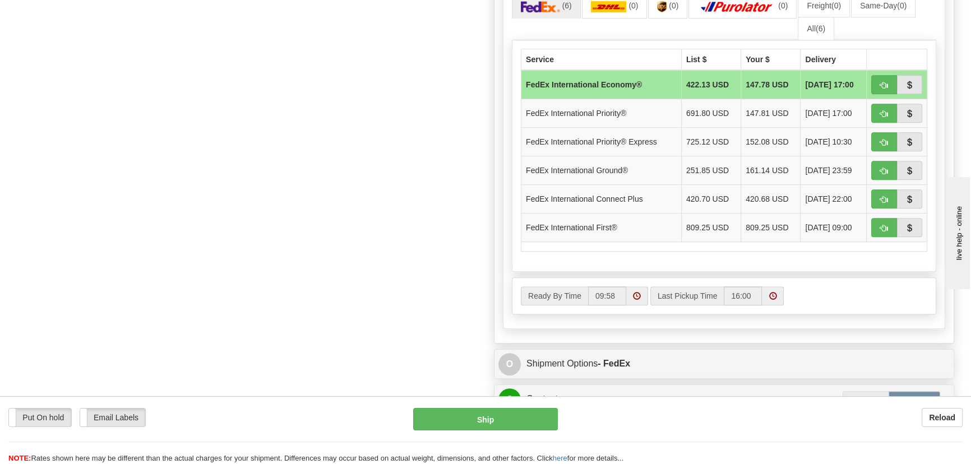
scroll to position [662, 0]
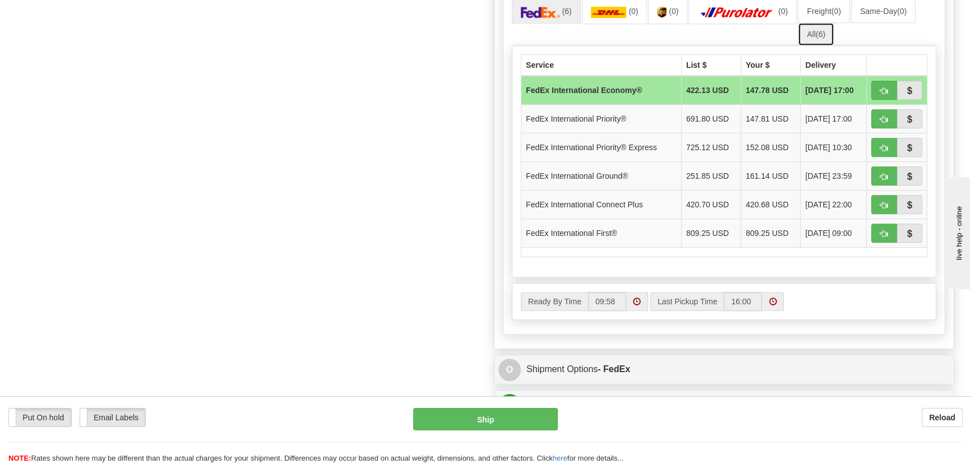
click at [824, 42] on link "All (6)" at bounding box center [816, 34] width 36 height 24
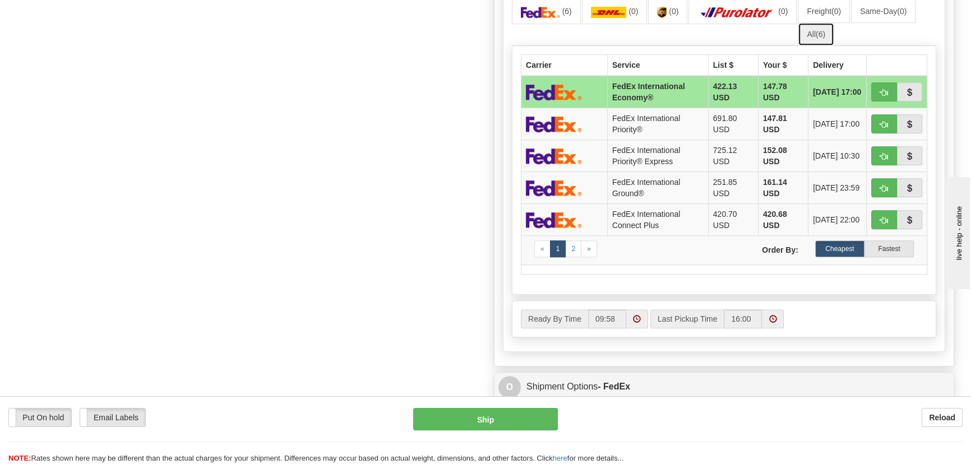
click at [812, 38] on link "All (6)" at bounding box center [816, 34] width 36 height 24
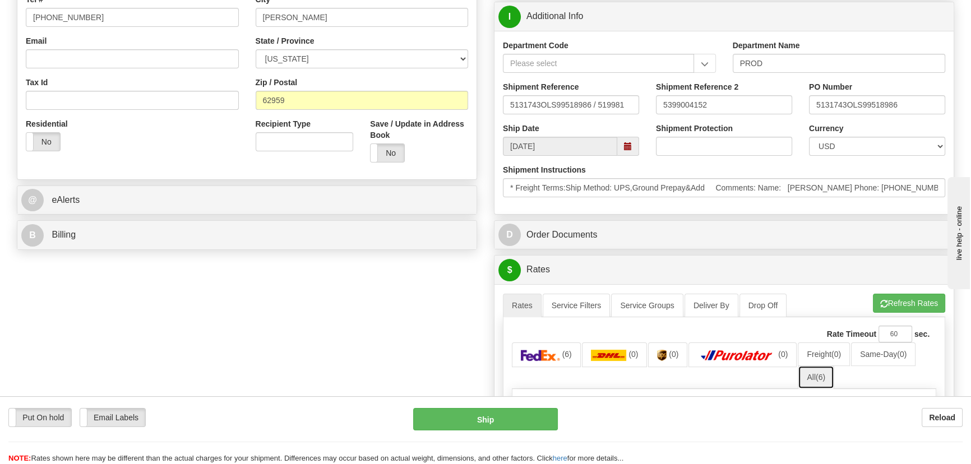
scroll to position [306, 0]
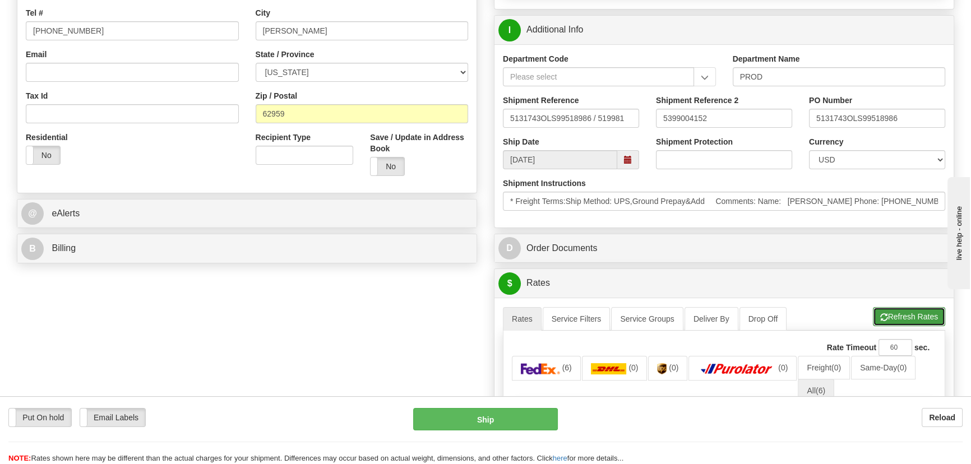
click at [919, 310] on button "Refresh Rates" at bounding box center [909, 316] width 72 height 19
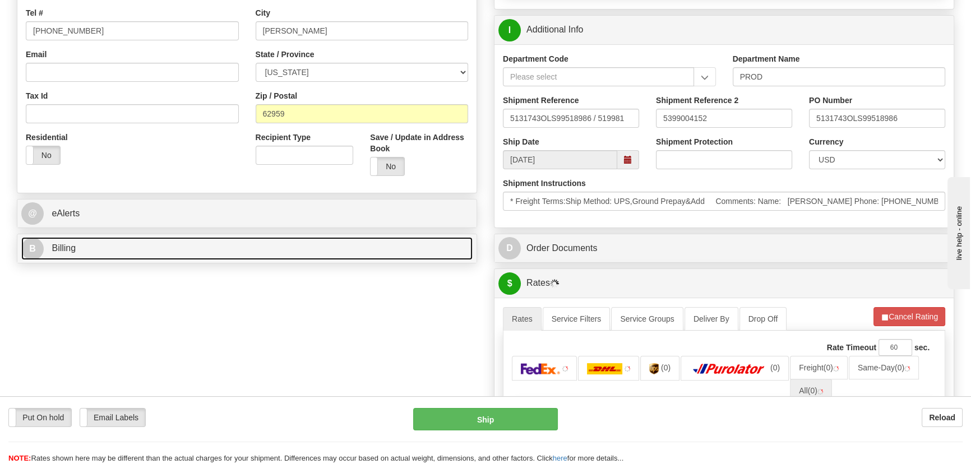
click at [312, 255] on link "B Billing" at bounding box center [246, 248] width 451 height 23
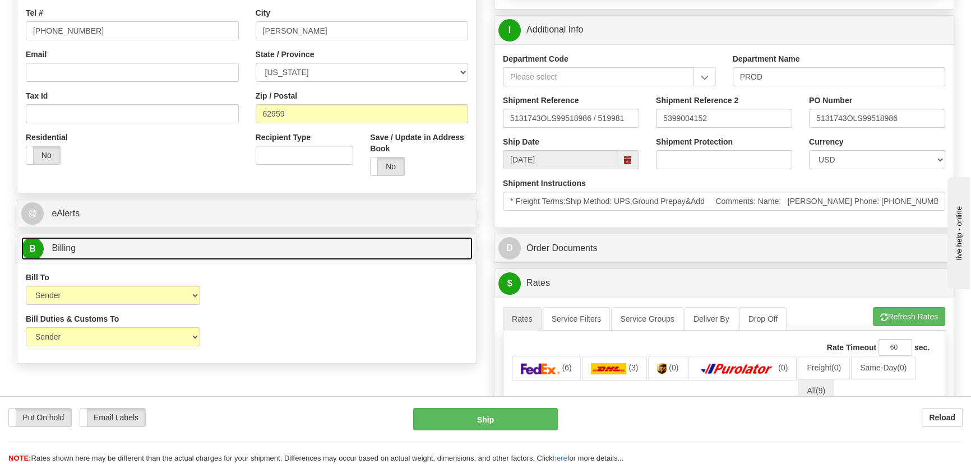
click at [316, 248] on link "B Billing" at bounding box center [246, 248] width 451 height 23
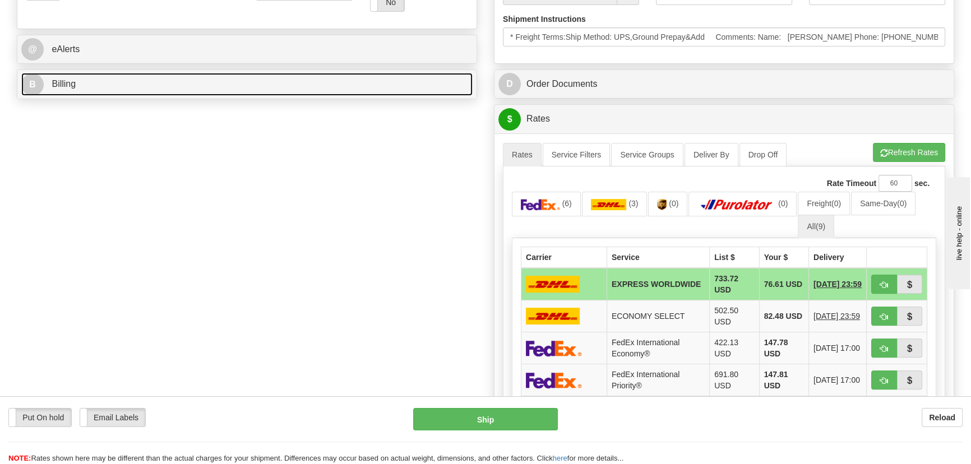
scroll to position [510, 0]
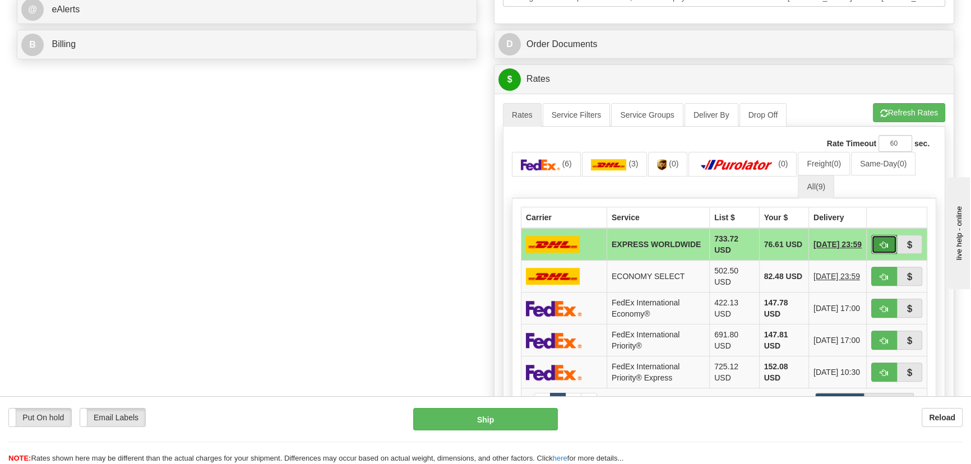
click at [882, 248] on span "button" at bounding box center [884, 245] width 8 height 7
type input "P"
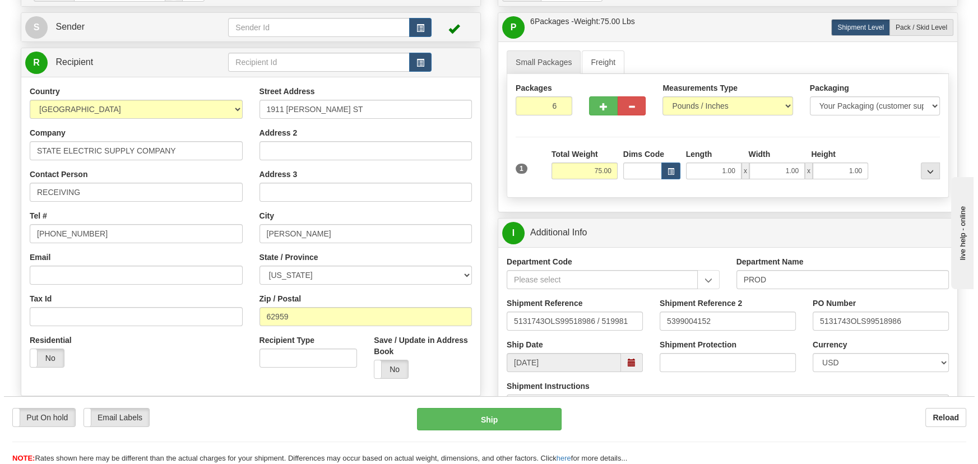
scroll to position [101, 0]
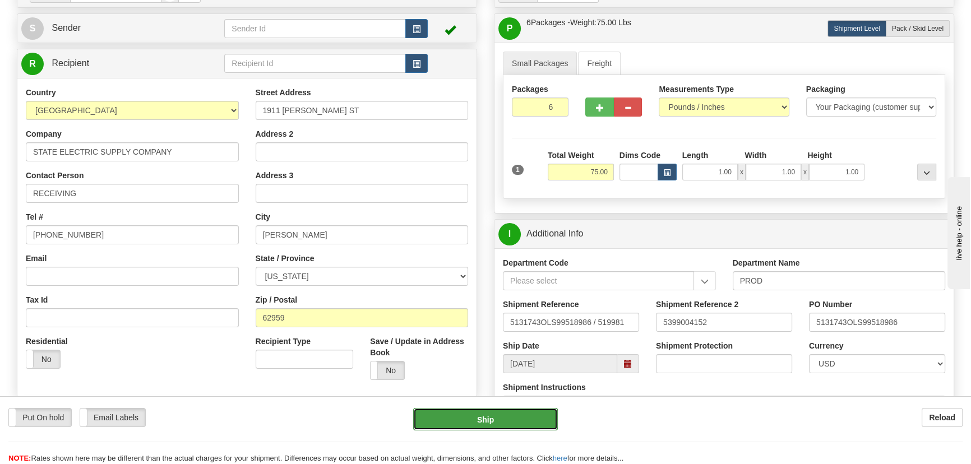
click at [485, 426] on button "Ship" at bounding box center [485, 419] width 145 height 22
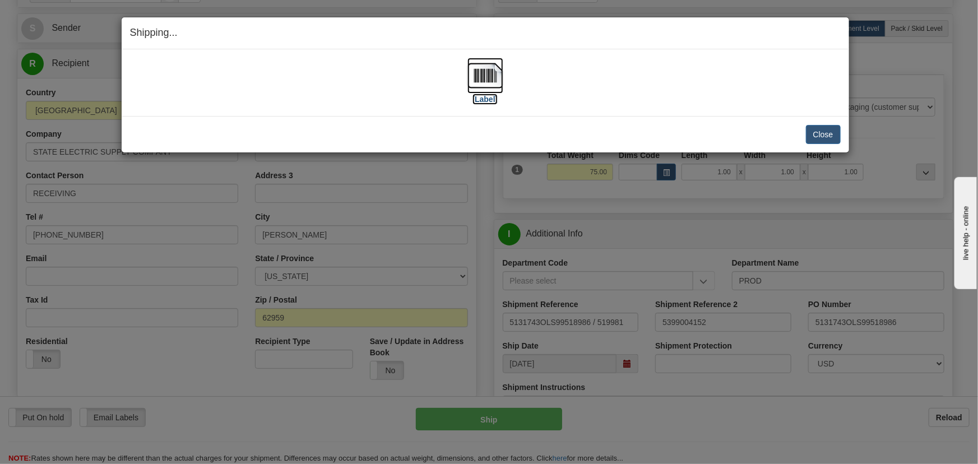
click at [486, 63] on img at bounding box center [486, 76] width 36 height 36
click at [830, 138] on button "Close" at bounding box center [823, 134] width 35 height 19
